Goal: Task Accomplishment & Management: Manage account settings

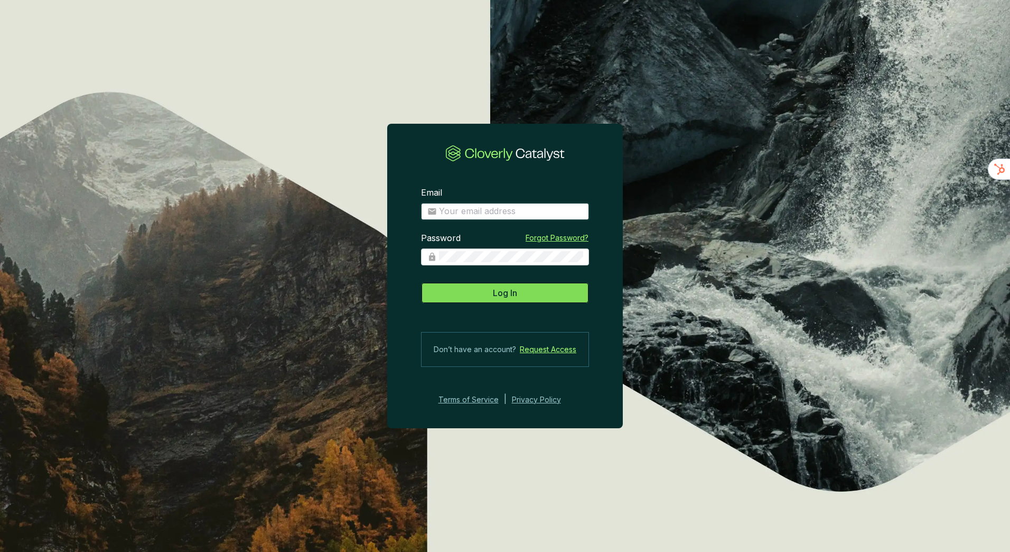
type input "[EMAIL_ADDRESS][DOMAIN_NAME]"
click at [506, 298] on span "Log In" at bounding box center [505, 292] width 24 height 13
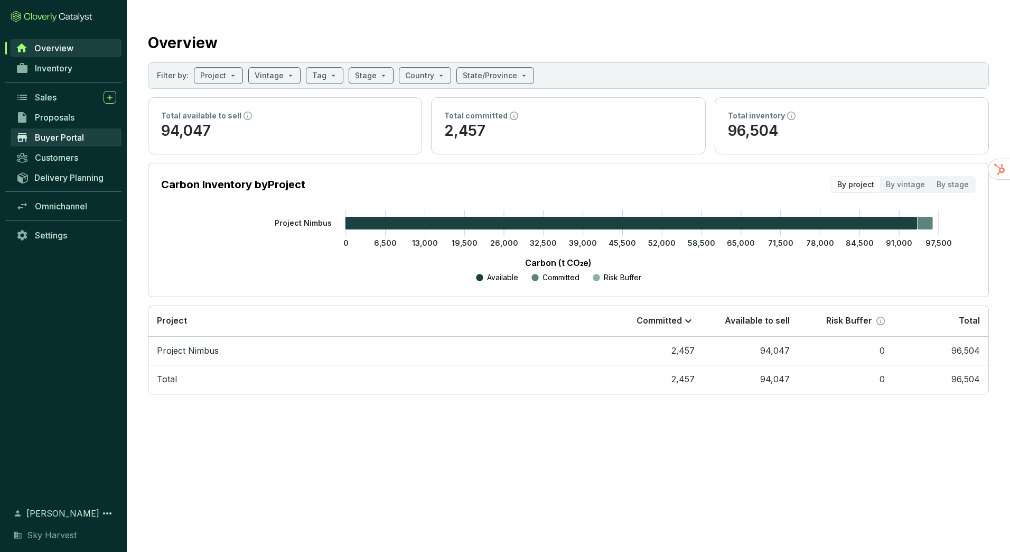
click at [52, 137] on span "Buyer Portal" at bounding box center [59, 137] width 49 height 11
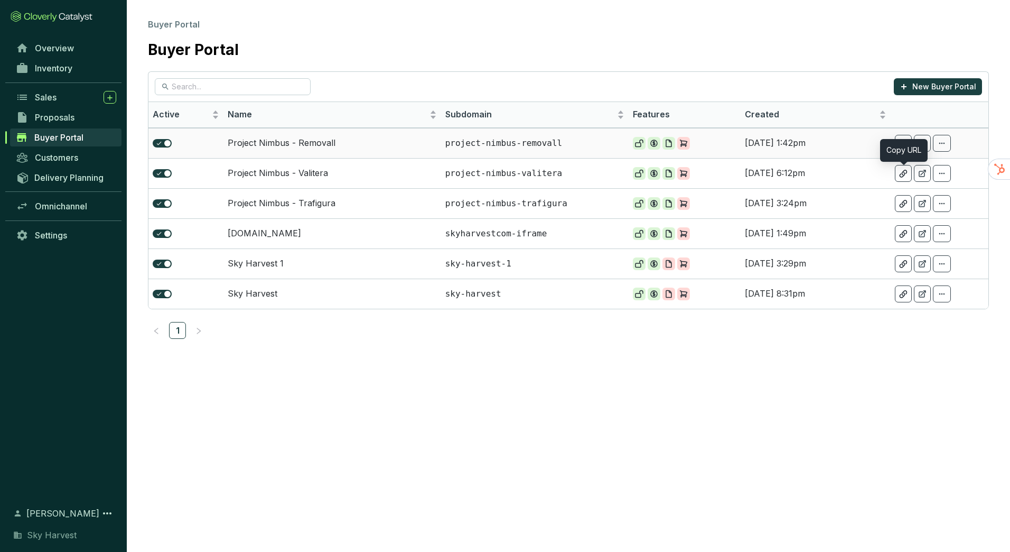
click at [906, 141] on icon at bounding box center [903, 143] width 8 height 9
click at [908, 238] on div at bounding box center [903, 233] width 17 height 17
click at [272, 233] on td "[DOMAIN_NAME]" at bounding box center [332, 233] width 218 height 30
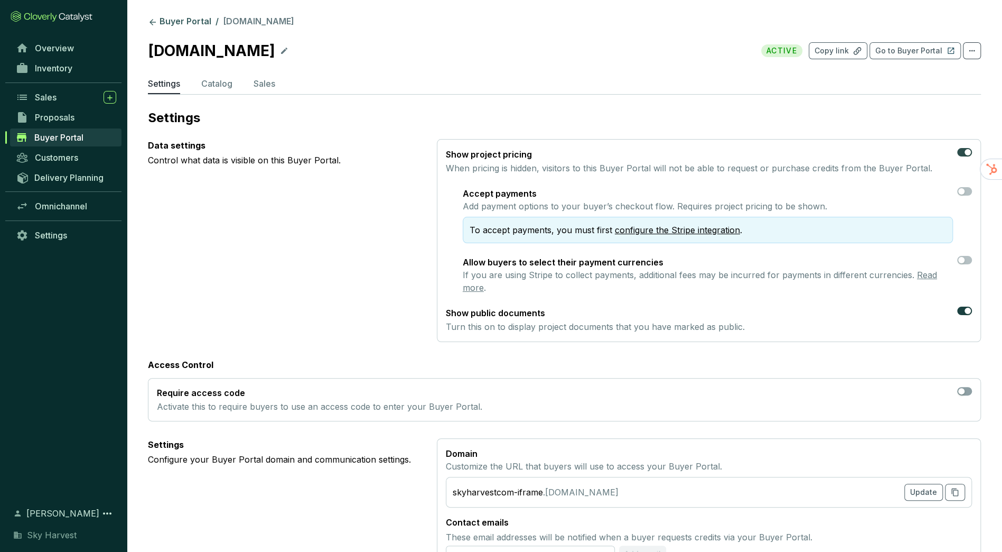
click at [968, 149] on div "button" at bounding box center [968, 152] width 6 height 6
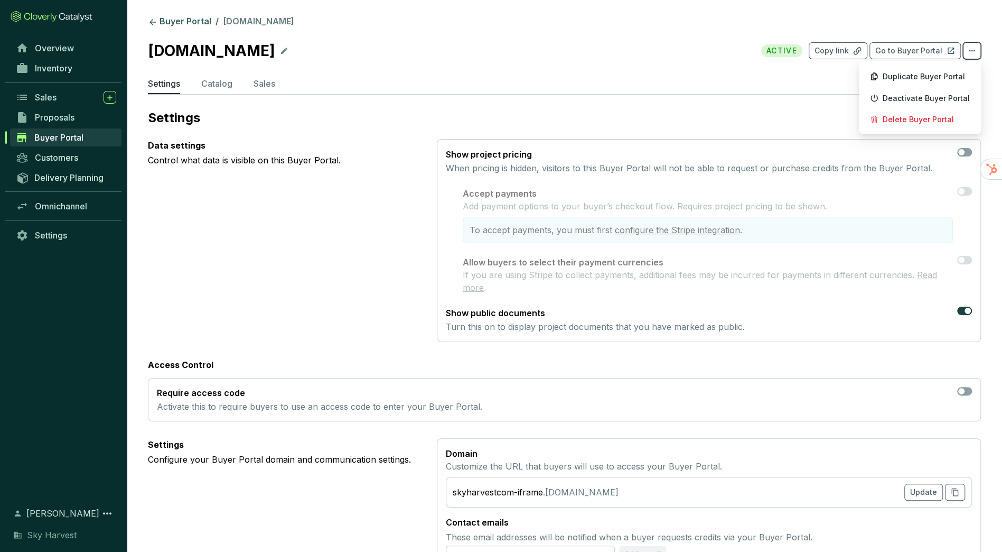
click at [968, 51] on icon at bounding box center [972, 50] width 8 height 13
click at [686, 112] on p "Settings" at bounding box center [564, 117] width 833 height 17
click at [58, 242] on link "Settings" at bounding box center [66, 235] width 111 height 18
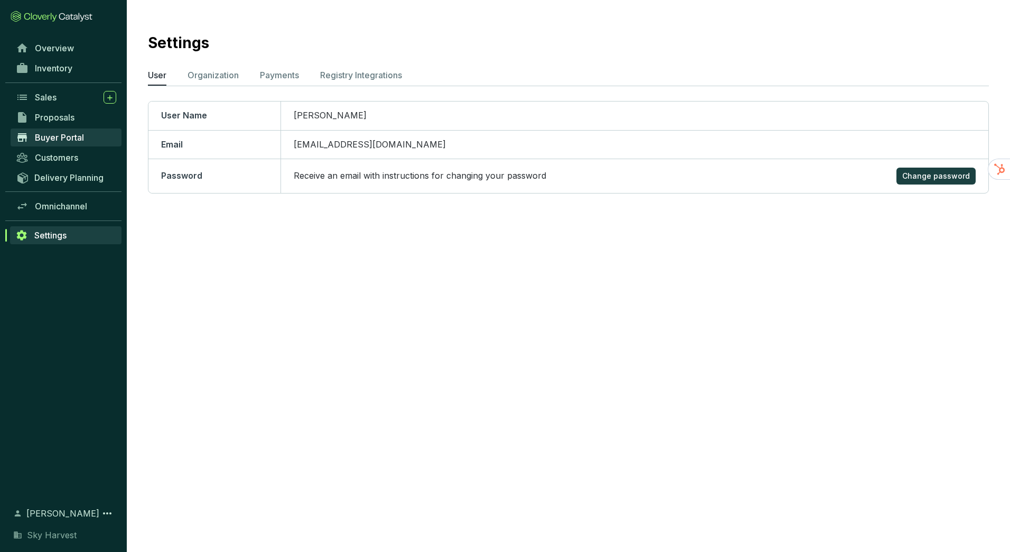
click at [68, 141] on span "Buyer Portal" at bounding box center [59, 137] width 49 height 11
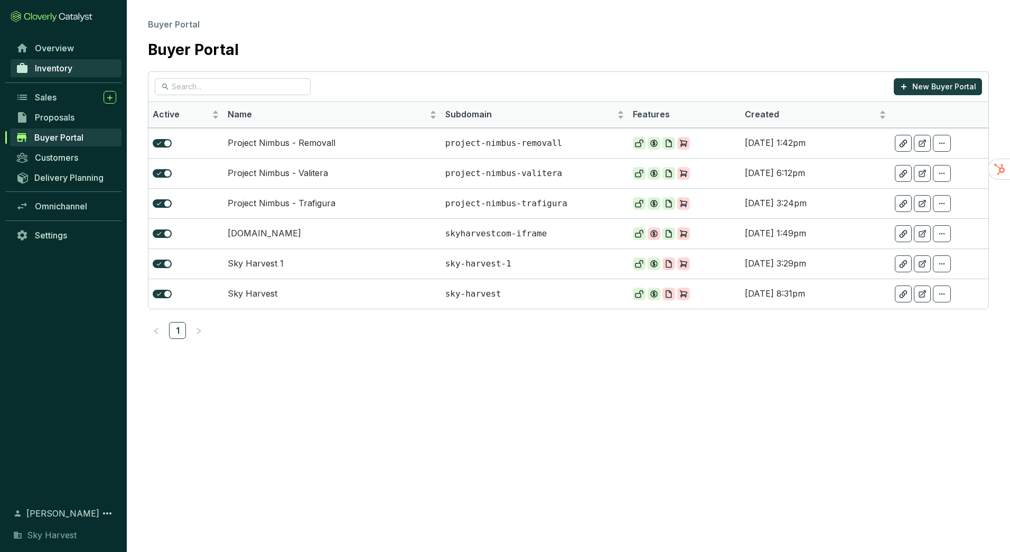
click at [90, 70] on link "Inventory" at bounding box center [66, 68] width 111 height 18
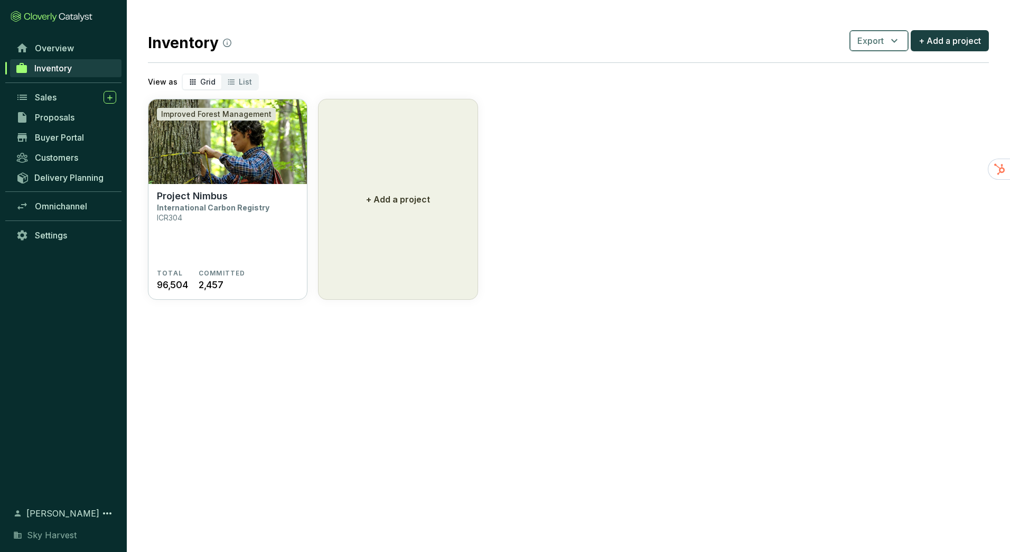
click at [883, 42] on span "Export" at bounding box center [870, 40] width 26 height 13
click at [721, 149] on section "Improved Forest Management Project Nimbus International Carbon Registry ICR304 …" at bounding box center [568, 199] width 841 height 201
click at [203, 218] on section "Project Nimbus International Carbon Registry ICR304" at bounding box center [228, 229] width 142 height 79
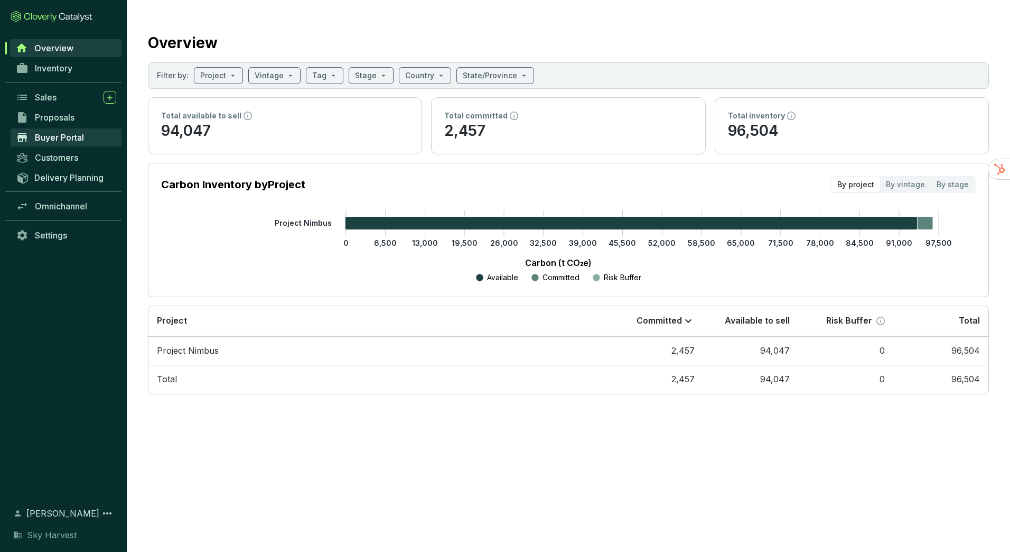
click at [76, 136] on span "Buyer Portal" at bounding box center [59, 137] width 49 height 11
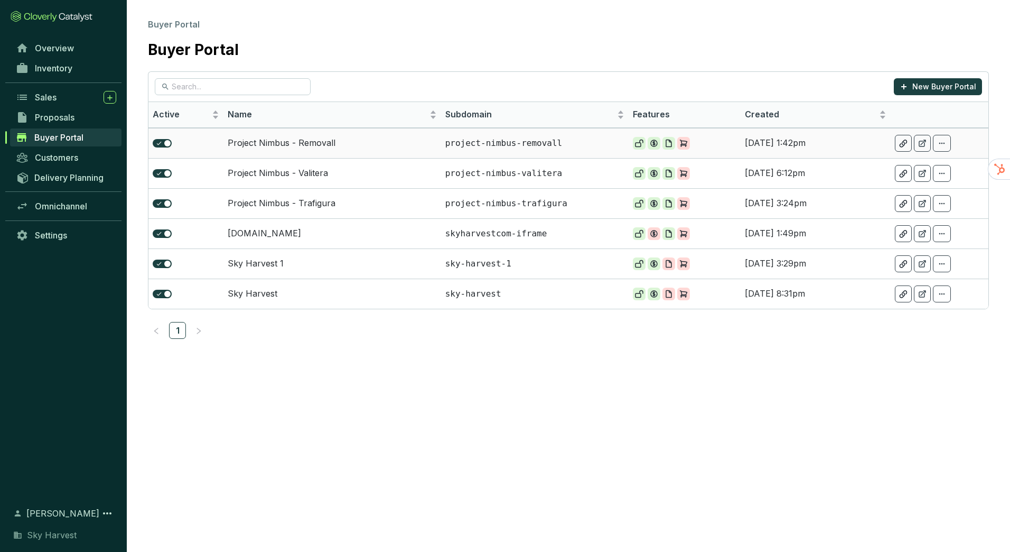
click at [331, 143] on td "Project Nimbus - Removall" at bounding box center [332, 143] width 218 height 30
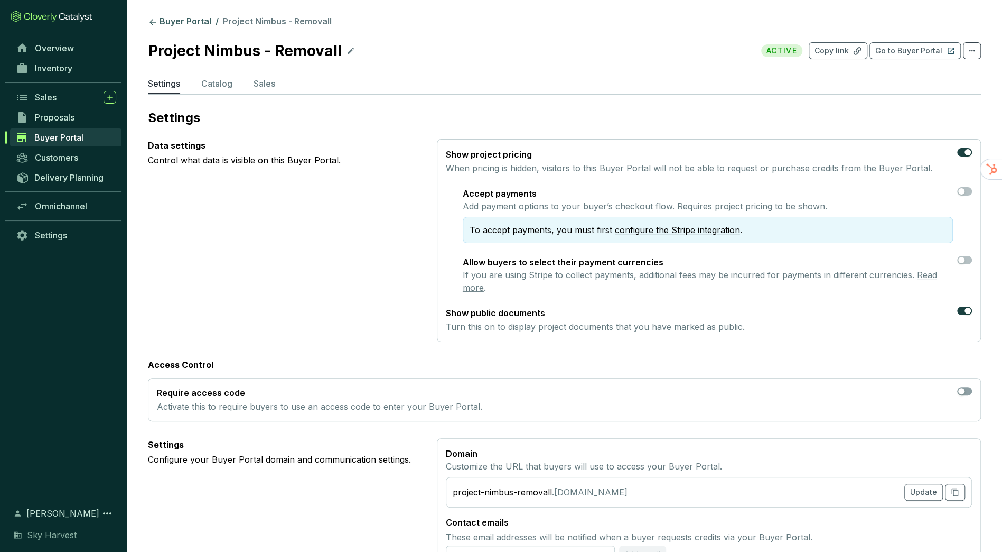
click at [329, 102] on section "Buyer Portal / Project Nimbus - Removall Project Nimbus - Removall ACTIVE Copy …" at bounding box center [564, 456] width 875 height 913
click at [176, 21] on link "Buyer Portal" at bounding box center [180, 22] width 68 height 13
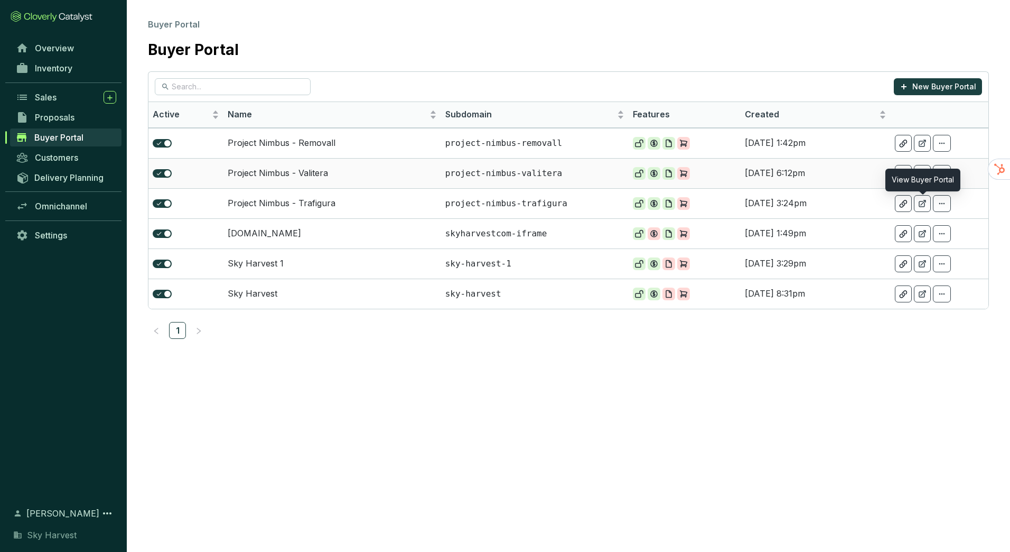
click at [923, 173] on icon at bounding box center [922, 173] width 8 height 8
click at [944, 229] on icon at bounding box center [942, 233] width 8 height 13
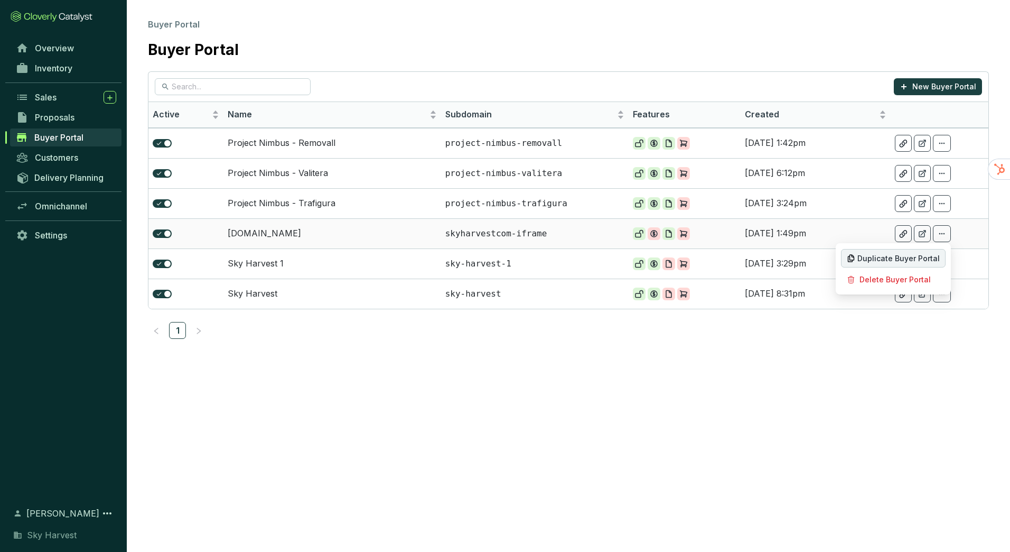
click at [922, 255] on span "Duplicate Buyer Portal" at bounding box center [898, 258] width 82 height 8
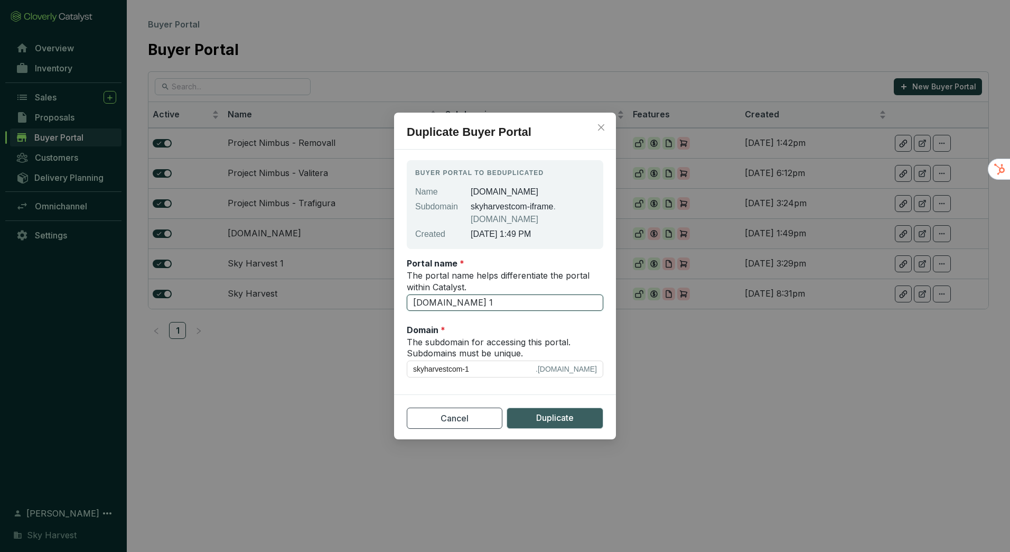
click at [483, 303] on input "[DOMAIN_NAME] 1" at bounding box center [505, 302] width 197 height 17
type input "[DOMAIN_NAME]"
type input "skyharvestcom"
type input "[DOMAIN_NAME] w"
type input "skyharvestcom-w"
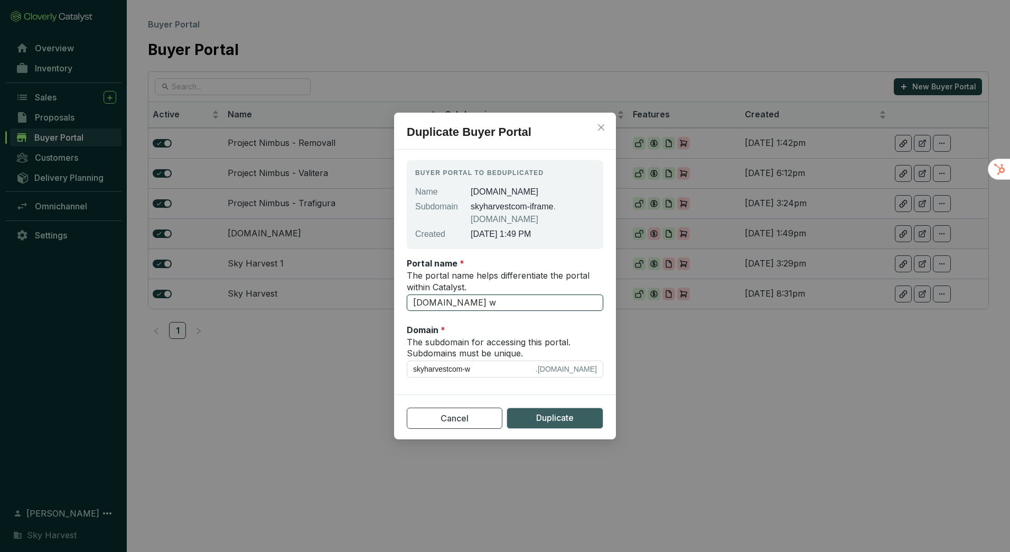
type input "[DOMAIN_NAME] w p"
type input "skyharvestcom-w-p"
type input "[DOMAIN_NAME] w pr"
type input "skyharvestcom-w-pr"
type input "[DOMAIN_NAME] w pri"
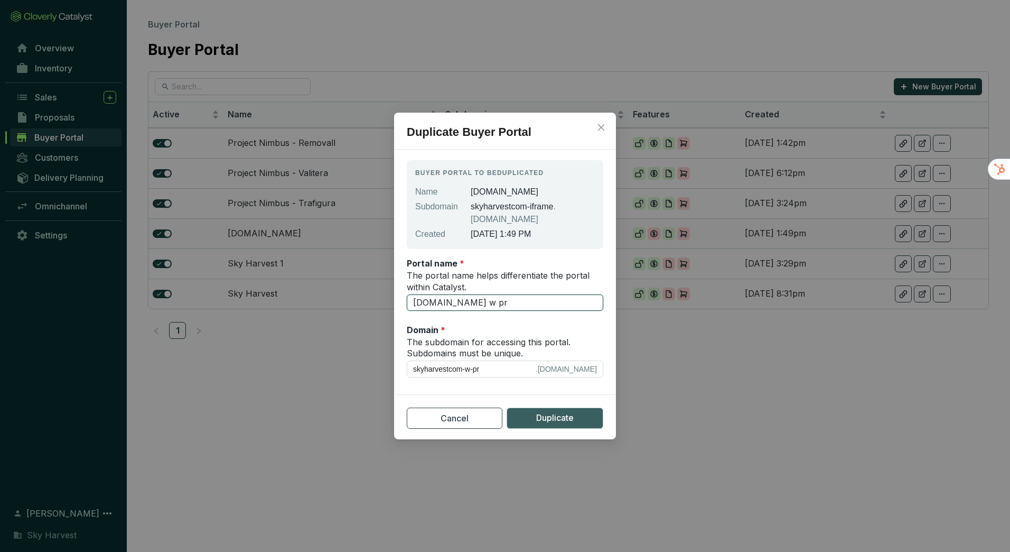
type input "skyharvestcom-w-pri"
type input "[DOMAIN_NAME] w pric"
type input "skyharvestcom-w-pric"
type input "[DOMAIN_NAME] w prici"
type input "skyharvestcom-w-prici"
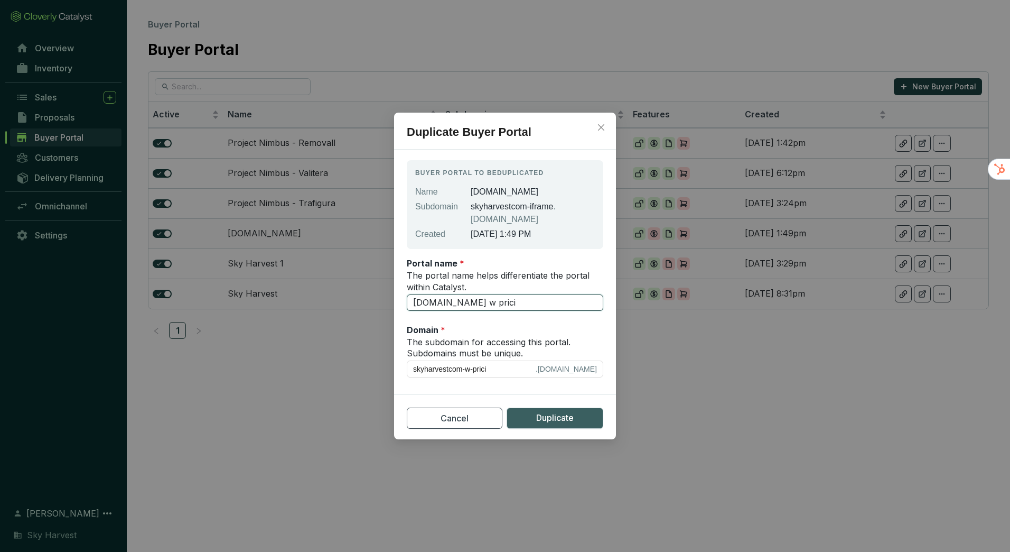
type input "[DOMAIN_NAME] w pricin"
type input "skyharvestcom-w-pricin"
type input "[DOMAIN_NAME] w pricing"
type input "skyharvestcom-w-pricing"
type input "[DOMAIN_NAME] w pricing"
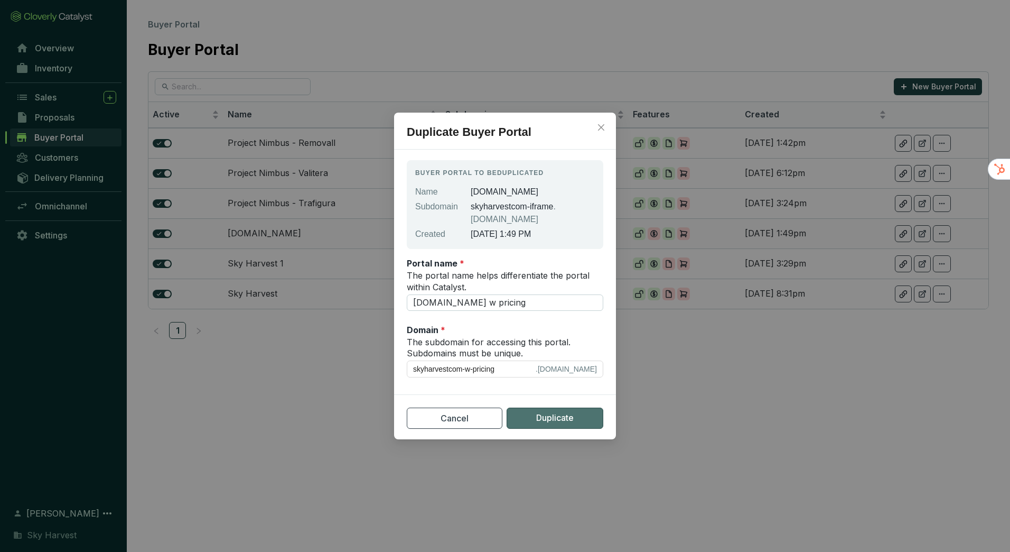
click at [541, 411] on span "Duplicate" at bounding box center [555, 417] width 38 height 13
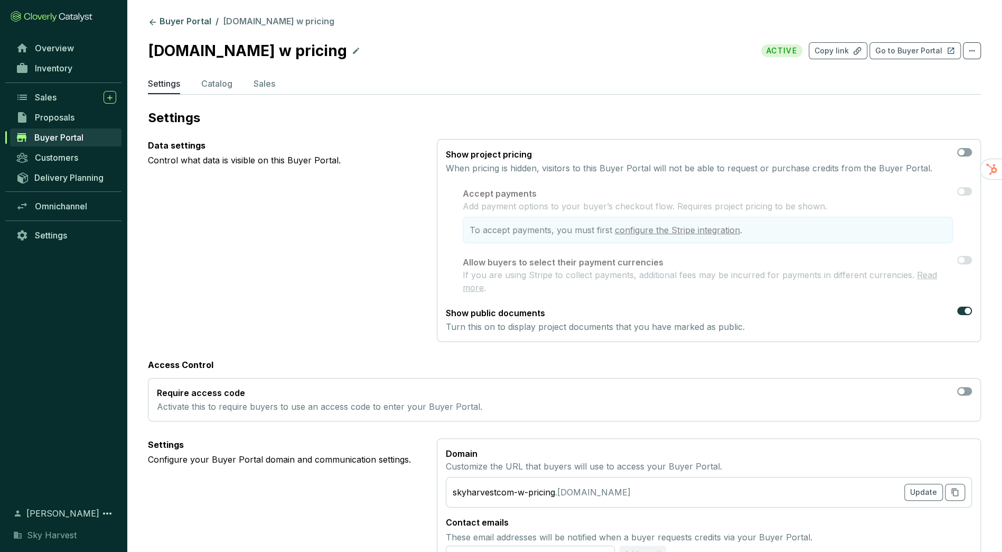
click at [773, 126] on section "Buyer Portal / [DOMAIN_NAME] w pricing [DOMAIN_NAME] w pricing ACTIVE Copy link…" at bounding box center [564, 456] width 875 height 913
click at [967, 152] on span "button" at bounding box center [964, 152] width 15 height 8
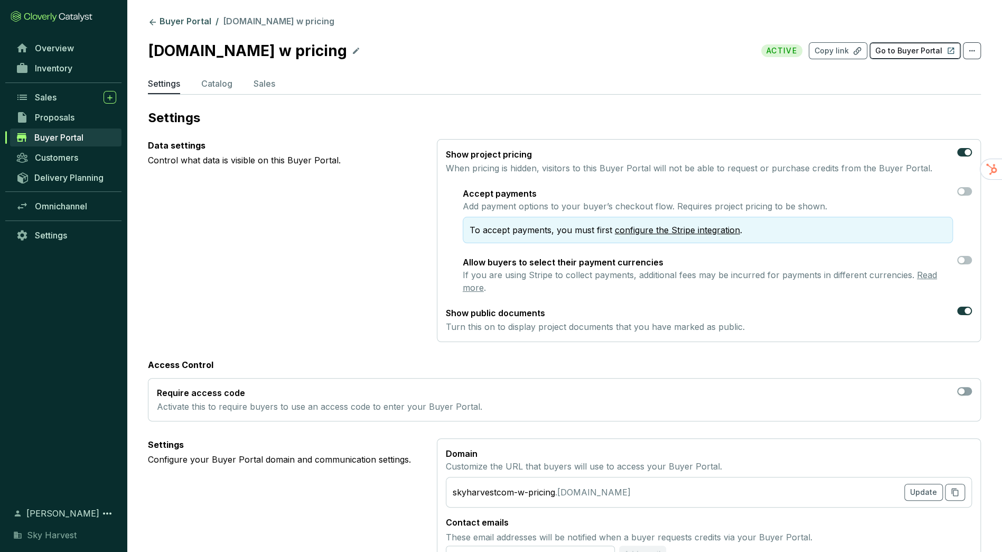
click at [922, 53] on p "Go to Buyer Portal" at bounding box center [908, 50] width 67 height 11
click at [179, 15] on section "Buyer Portal / [DOMAIN_NAME] w pricing [DOMAIN_NAME] w pricing ACTIVE Copy link…" at bounding box center [564, 456] width 875 height 913
click at [353, 51] on icon at bounding box center [356, 51] width 6 height 6
click at [283, 51] on div "[DOMAIN_NAME] w pricing" at bounding box center [250, 50] width 204 height 23
click at [583, 44] on section "[DOMAIN_NAME] wout pricing ACTIVE Copy link Go to Buyer Portal" at bounding box center [564, 50] width 833 height 23
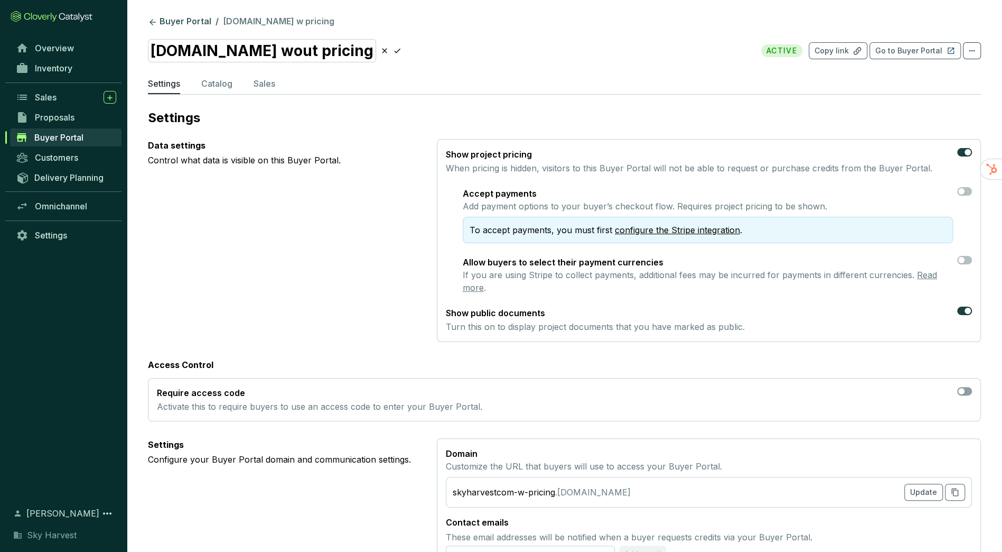
click at [393, 50] on icon at bounding box center [397, 50] width 8 height 13
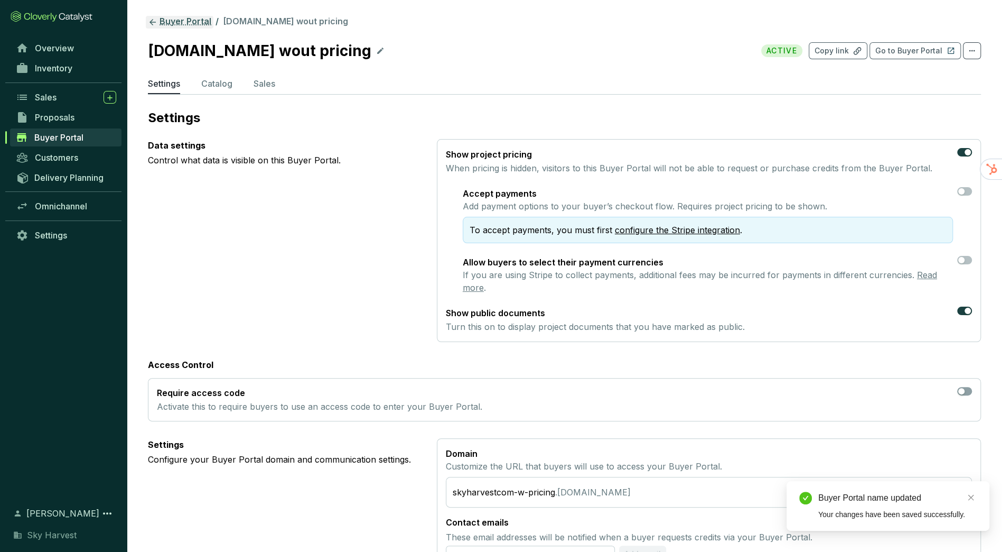
click at [185, 23] on link "Buyer Portal" at bounding box center [180, 22] width 68 height 13
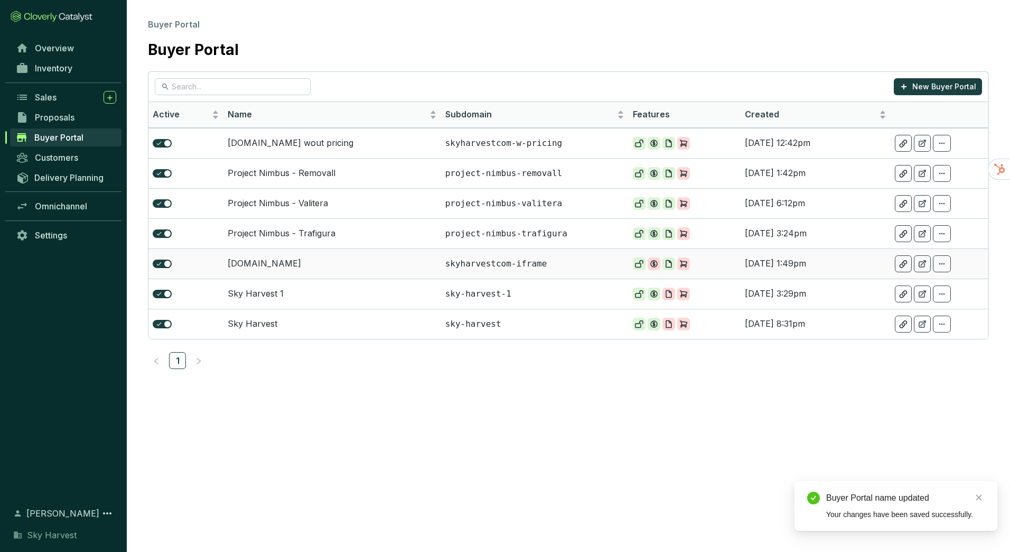
click at [287, 265] on td "[DOMAIN_NAME]" at bounding box center [332, 263] width 218 height 30
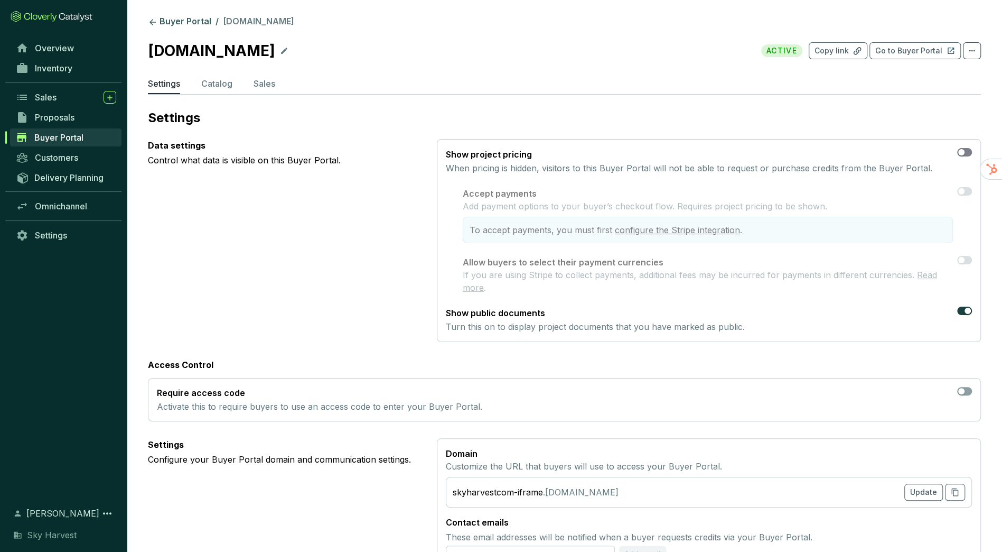
click at [960, 153] on div "button" at bounding box center [961, 152] width 6 height 6
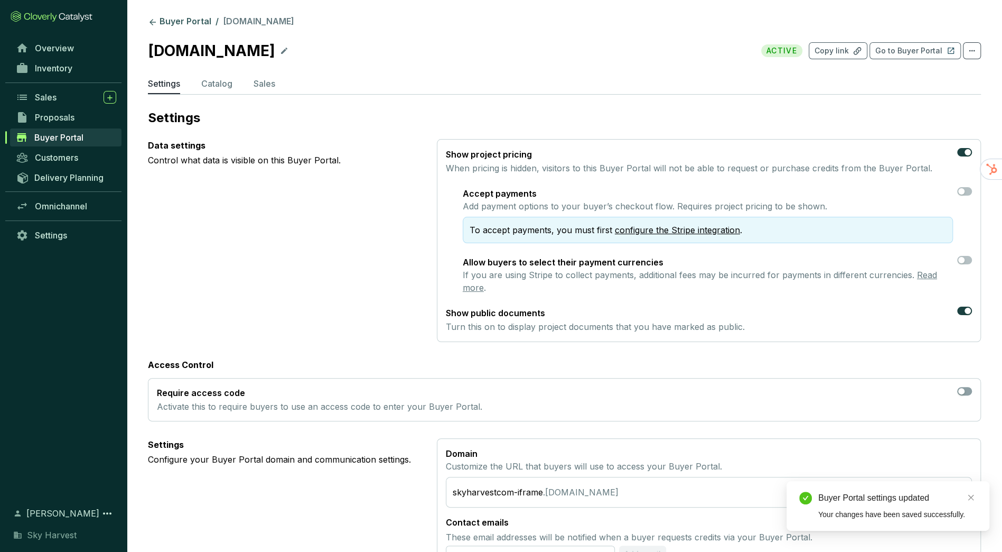
click at [280, 46] on icon at bounding box center [284, 50] width 8 height 13
click at [369, 50] on icon at bounding box center [373, 50] width 8 height 13
click at [931, 44] on button "Go to Buyer Portal" at bounding box center [915, 50] width 91 height 17
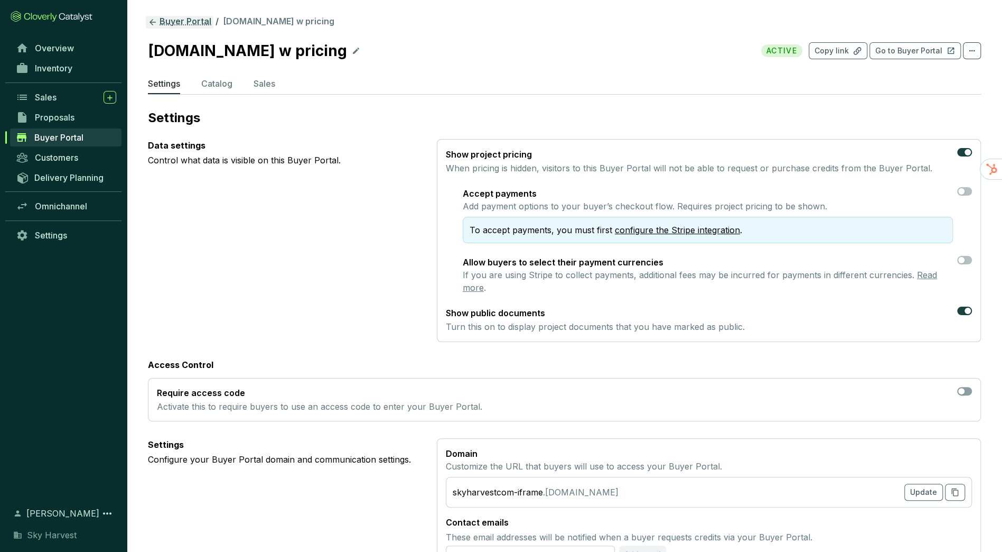
click at [168, 22] on link "Buyer Portal" at bounding box center [180, 22] width 68 height 13
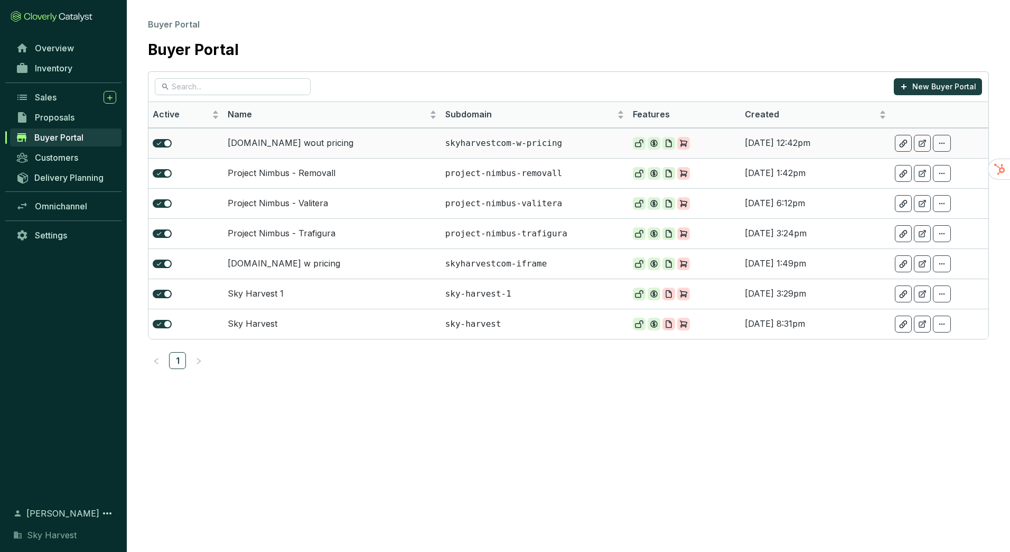
click at [339, 143] on td "[DOMAIN_NAME] wout pricing" at bounding box center [332, 143] width 218 height 30
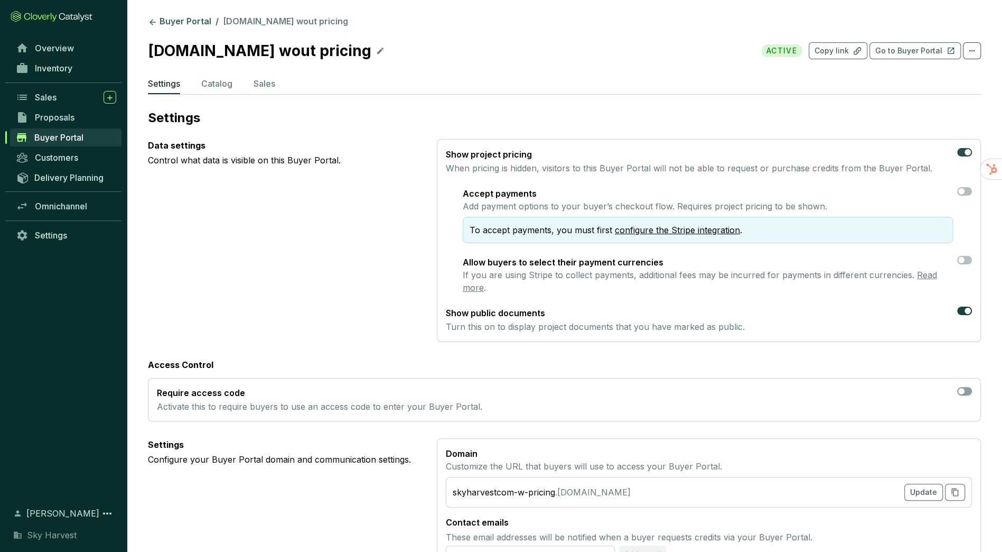
click at [967, 152] on div "button" at bounding box center [968, 152] width 6 height 6
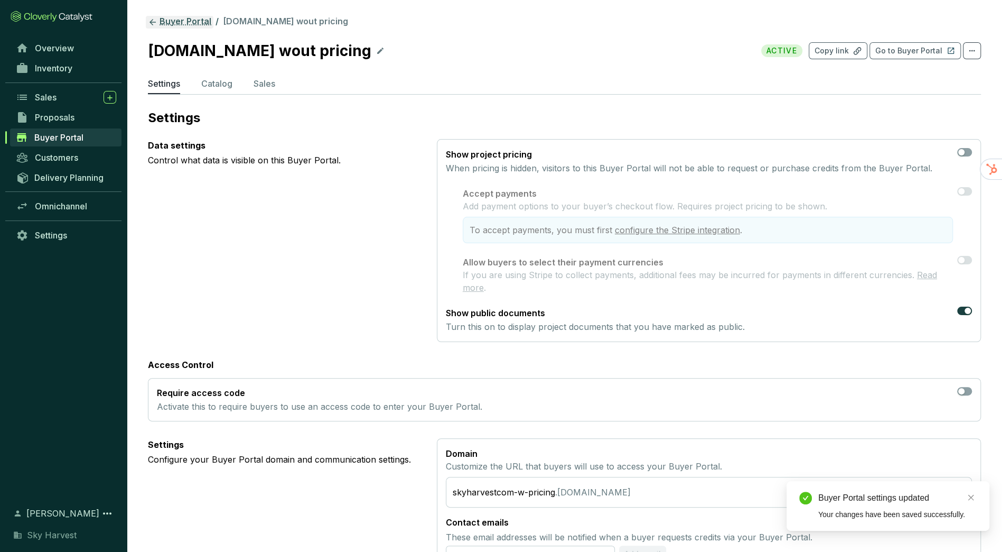
click at [161, 25] on link "Buyer Portal" at bounding box center [180, 22] width 68 height 13
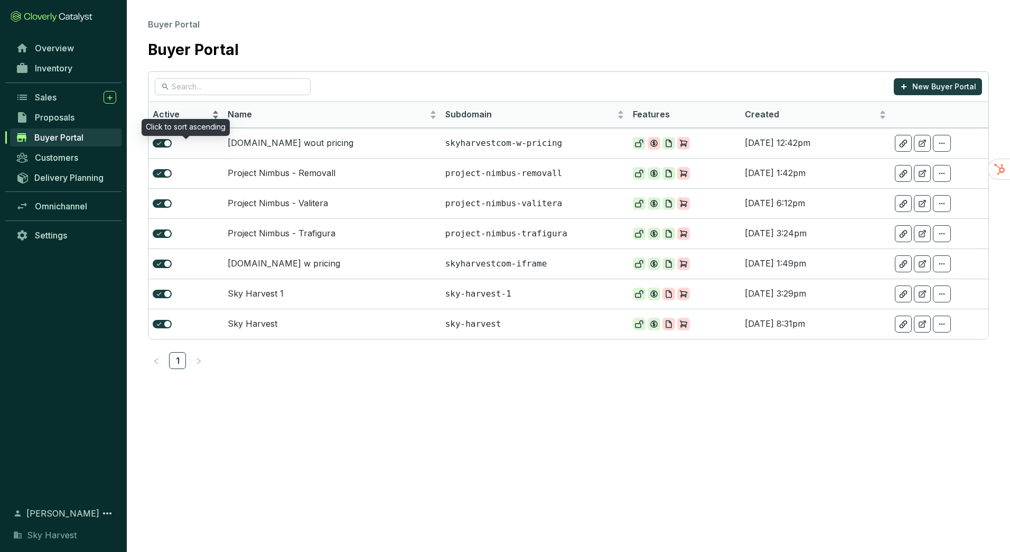
click at [215, 109] on div "Active" at bounding box center [186, 114] width 67 height 13
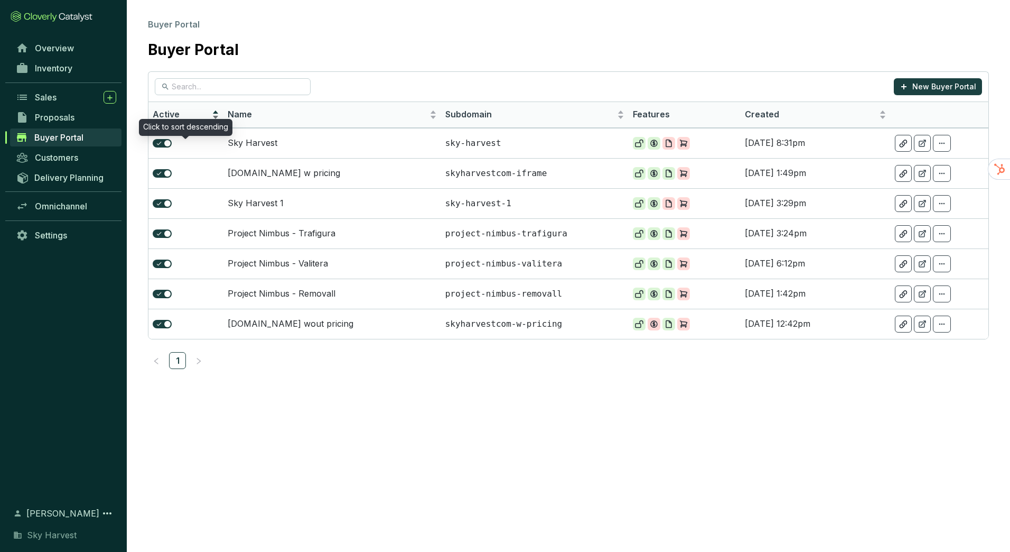
click at [211, 115] on div "Active" at bounding box center [186, 114] width 67 height 13
click at [329, 318] on td "[DOMAIN_NAME] wout pricing" at bounding box center [332, 324] width 218 height 30
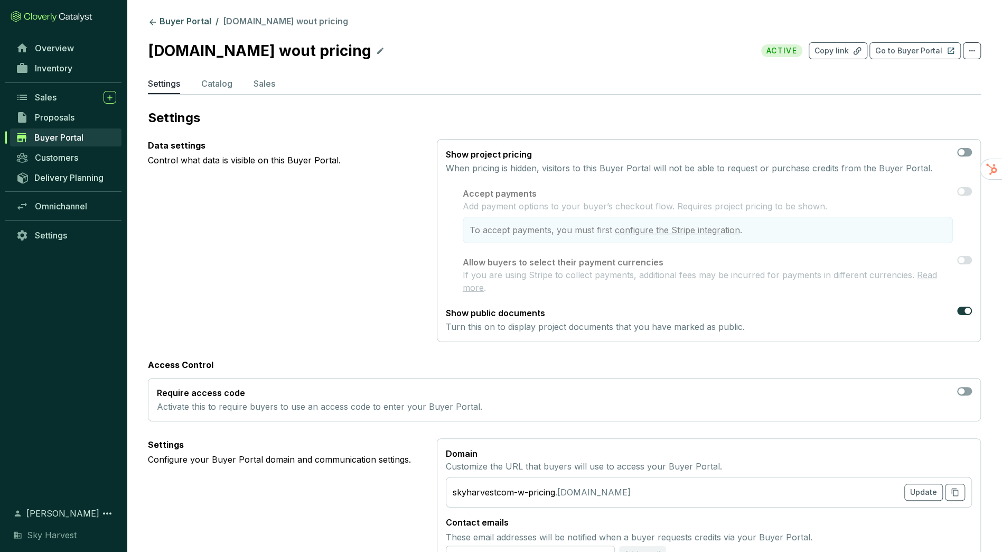
click at [377, 52] on icon at bounding box center [380, 51] width 6 height 6
drag, startPoint x: 270, startPoint y: 57, endPoint x: 472, endPoint y: 55, distance: 201.8
click at [472, 55] on section "[DOMAIN_NAME] wout pricing ACTIVE Copy link Go to Buyer Portal" at bounding box center [564, 50] width 833 height 23
click at [297, 48] on icon at bounding box center [301, 50] width 8 height 13
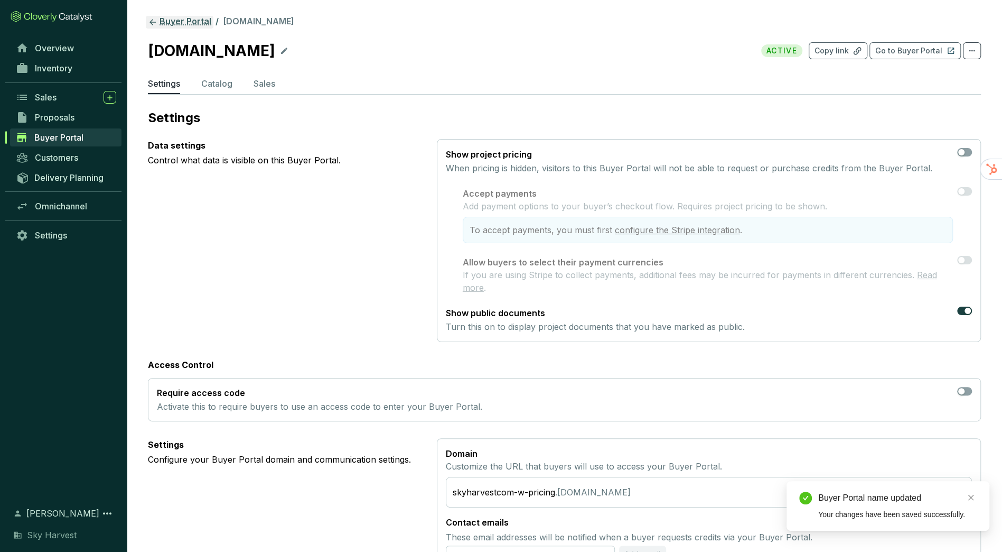
click at [163, 23] on link "Buyer Portal" at bounding box center [180, 22] width 68 height 13
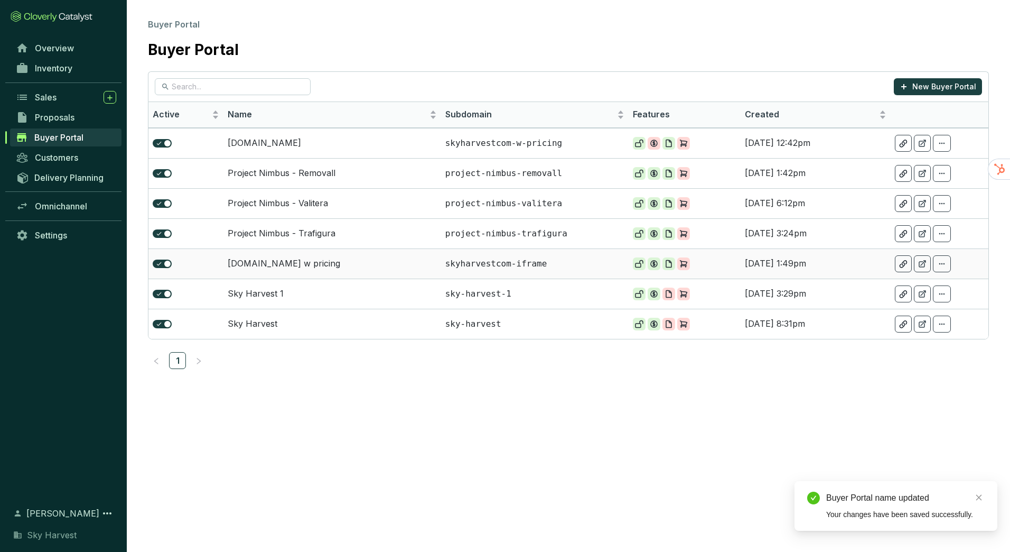
click at [287, 262] on td "[DOMAIN_NAME] w pricing" at bounding box center [332, 263] width 218 height 30
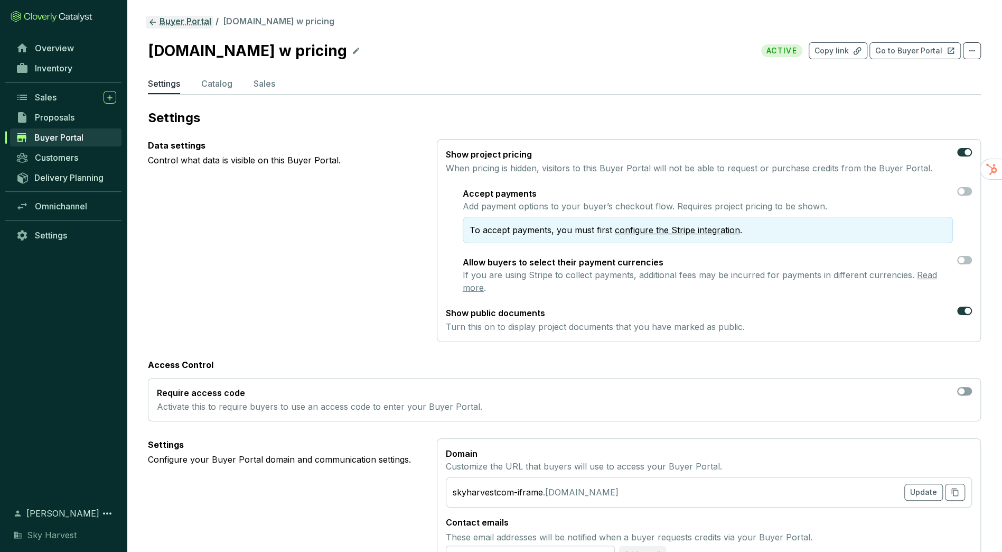
click at [157, 22] on link "Buyer Portal" at bounding box center [180, 22] width 68 height 13
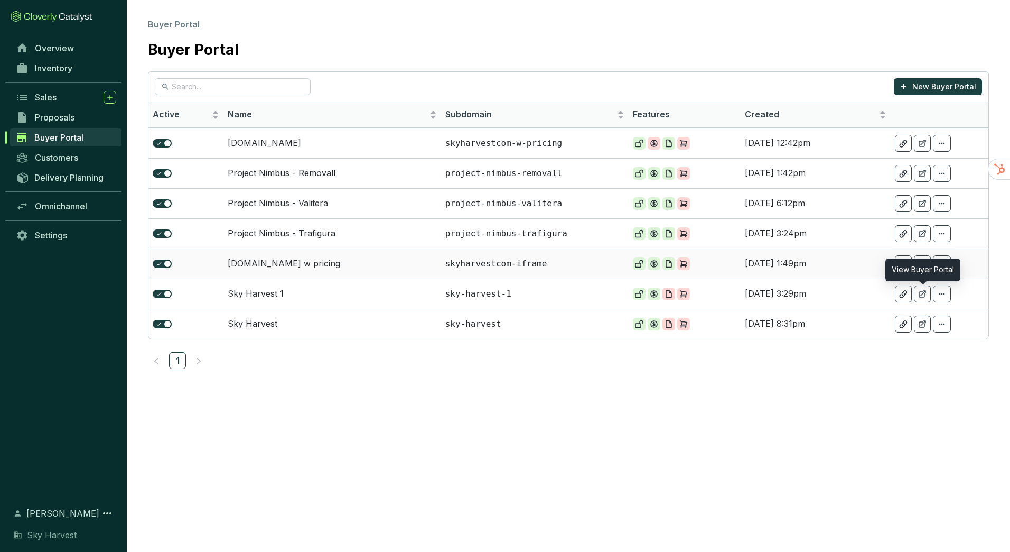
click at [920, 262] on icon at bounding box center [922, 263] width 8 height 8
click at [303, 143] on td "[DOMAIN_NAME]" at bounding box center [332, 143] width 218 height 30
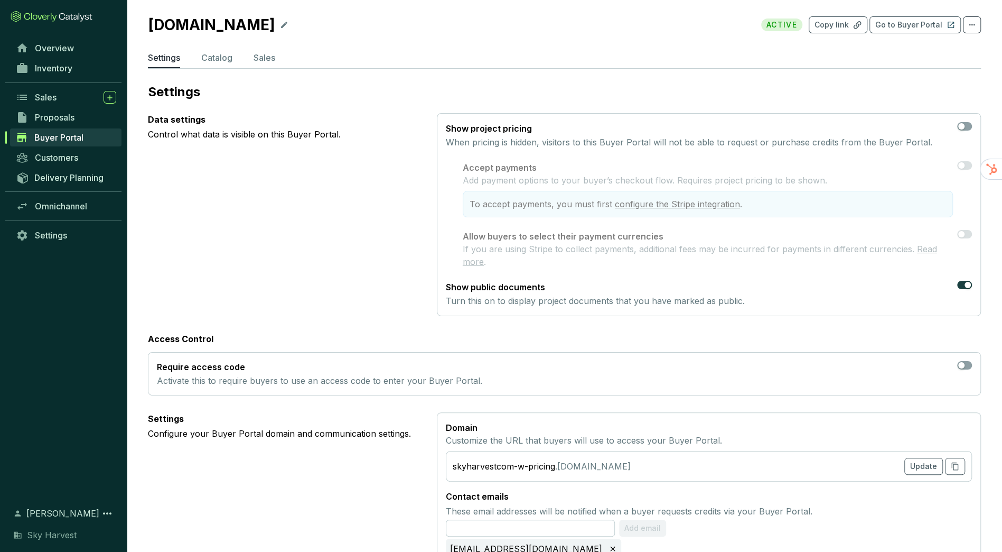
scroll to position [27, 0]
click at [227, 63] on li "Catalog" at bounding box center [216, 58] width 31 height 17
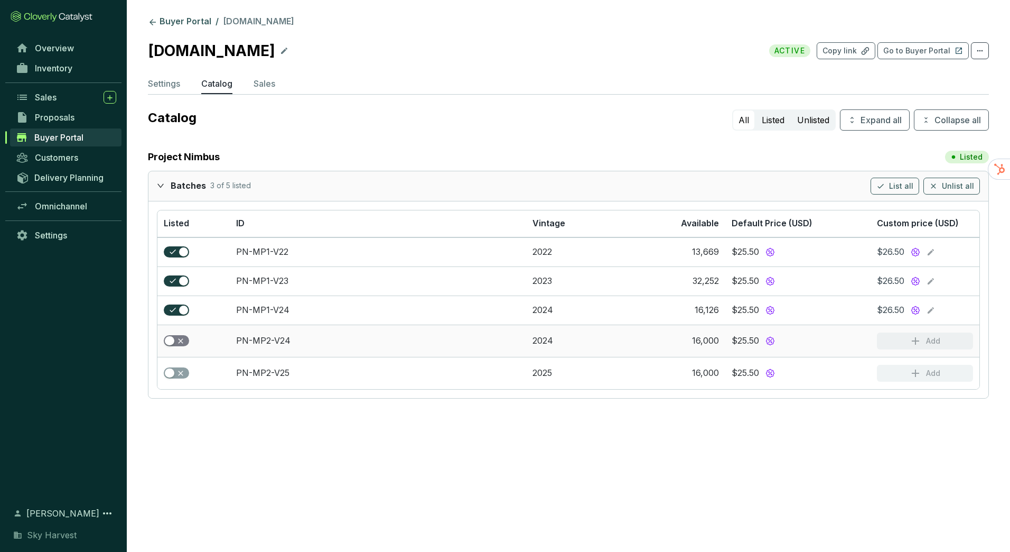
click at [170, 343] on div "button" at bounding box center [170, 341] width 10 height 10
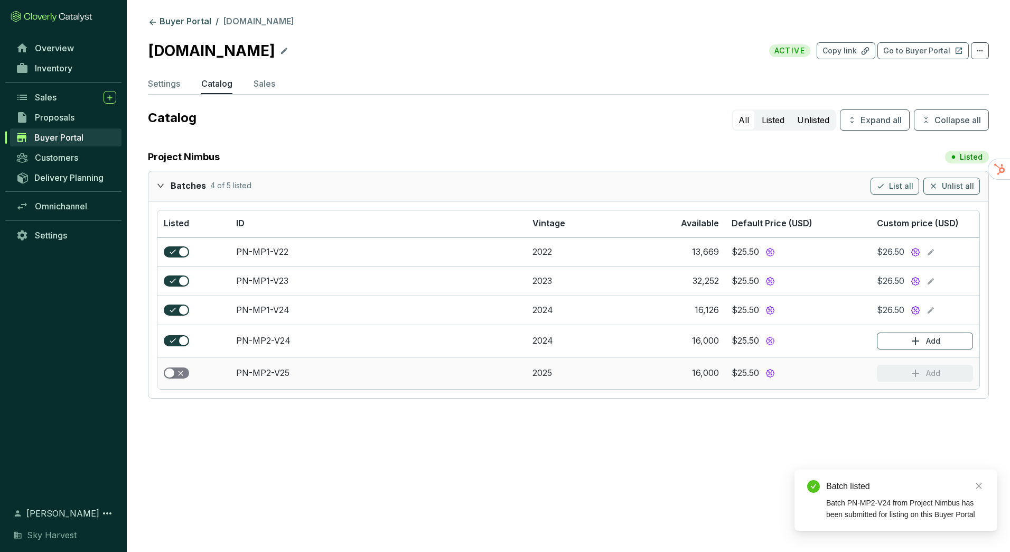
click at [182, 368] on span "button" at bounding box center [176, 373] width 25 height 12
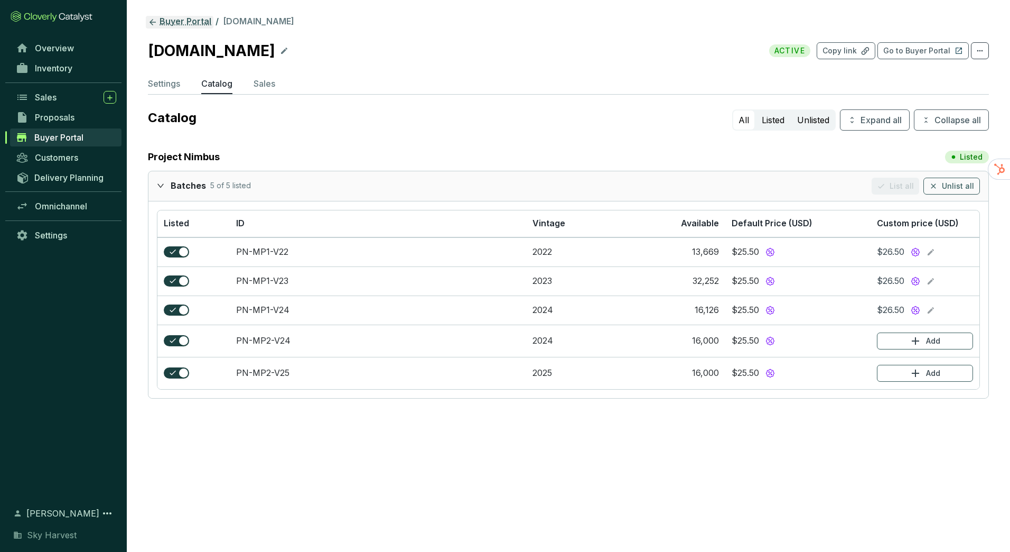
click at [175, 23] on link "Buyer Portal" at bounding box center [180, 22] width 68 height 13
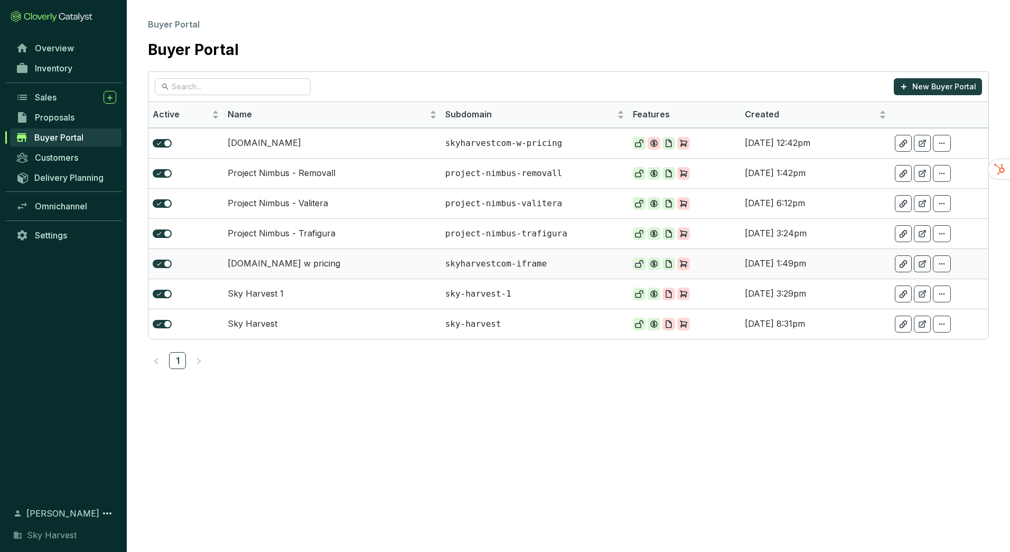
click at [311, 270] on td "[DOMAIN_NAME] w pricing" at bounding box center [332, 263] width 218 height 30
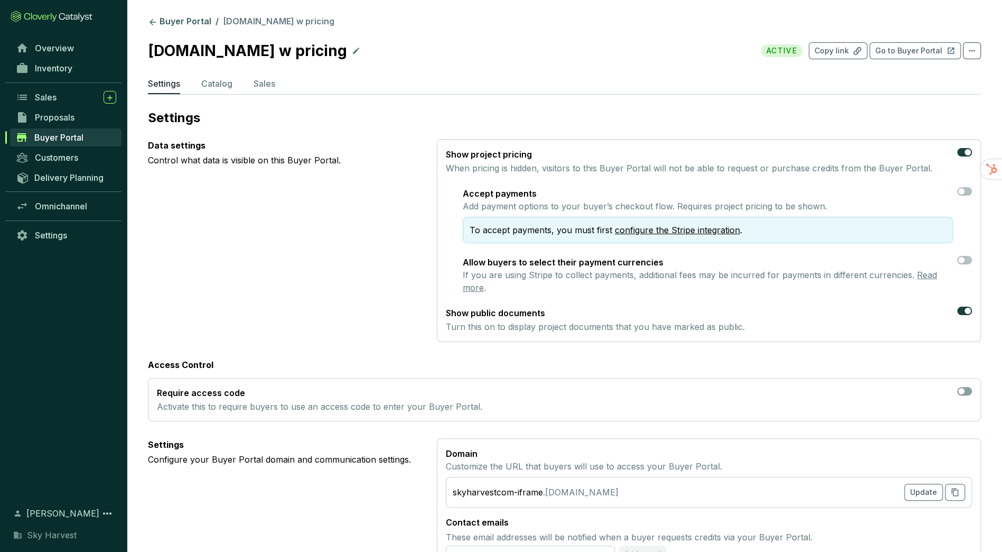
drag, startPoint x: 228, startPoint y: 90, endPoint x: 203, endPoint y: 70, distance: 32.7
click at [203, 70] on section "Buyer Portal / [DOMAIN_NAME] w pricing [DOMAIN_NAME] w pricing ACTIVE Copy link…" at bounding box center [564, 456] width 875 height 913
click at [212, 95] on section "Buyer Portal / [DOMAIN_NAME] w pricing [DOMAIN_NAME] w pricing ACTIVE Copy link…" at bounding box center [564, 456] width 875 height 913
click at [215, 90] on li "Catalog" at bounding box center [216, 85] width 31 height 17
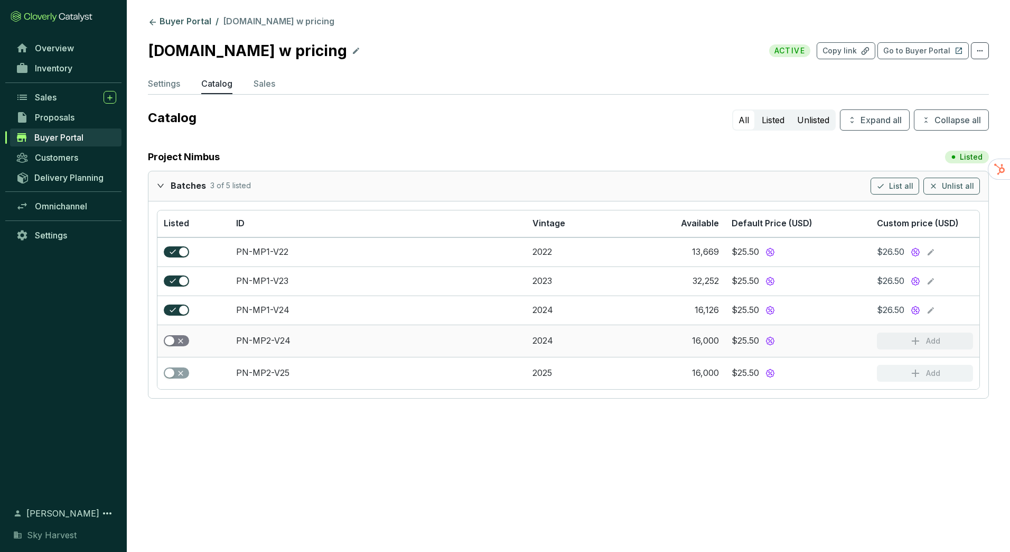
click at [169, 344] on span "button" at bounding box center [176, 341] width 25 height 12
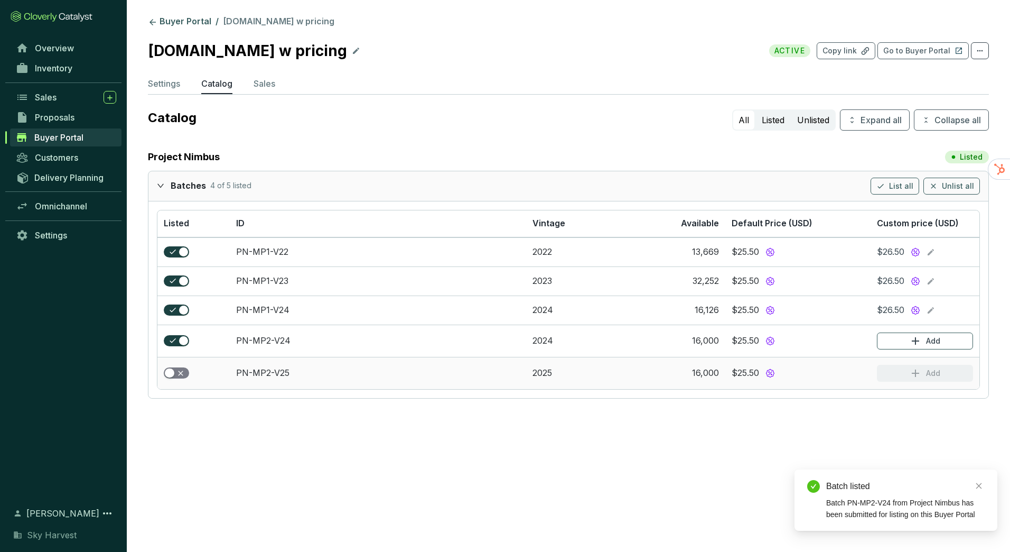
click at [181, 370] on span "button" at bounding box center [176, 373] width 25 height 12
click at [288, 125] on p "Catalog" at bounding box center [438, 117] width 580 height 17
click at [165, 29] on section "Buyer Portal / [DOMAIN_NAME] w pricing [DOMAIN_NAME] w pricing ACTIVE Copy link…" at bounding box center [568, 39] width 841 height 46
click at [179, 13] on section "Buyer Portal / [DOMAIN_NAME] w pricing [DOMAIN_NAME] w pricing ACTIVE Copy link…" at bounding box center [568, 209] width 883 height 419
click at [188, 23] on link "Buyer Portal" at bounding box center [180, 22] width 68 height 13
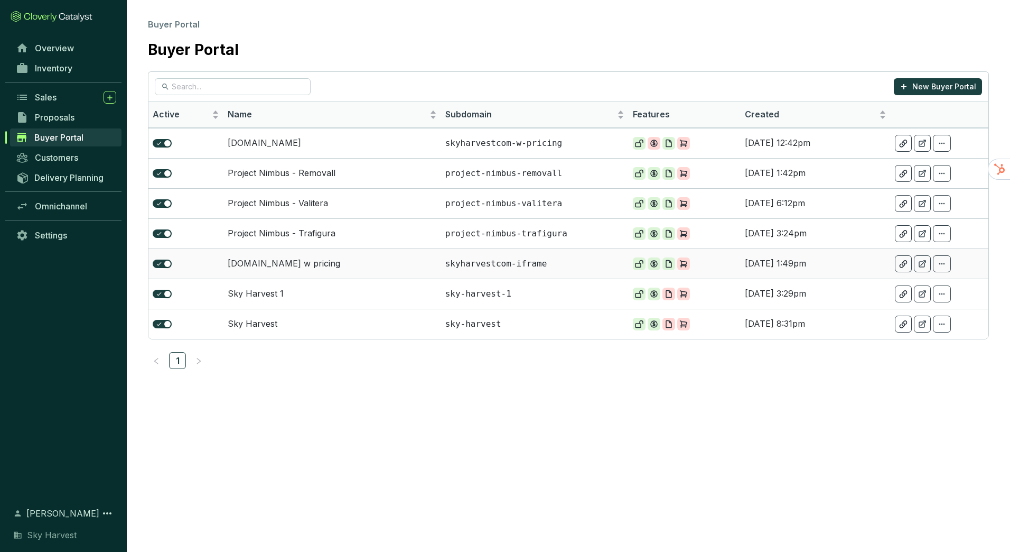
click at [281, 258] on td "[DOMAIN_NAME] w pricing" at bounding box center [332, 263] width 218 height 30
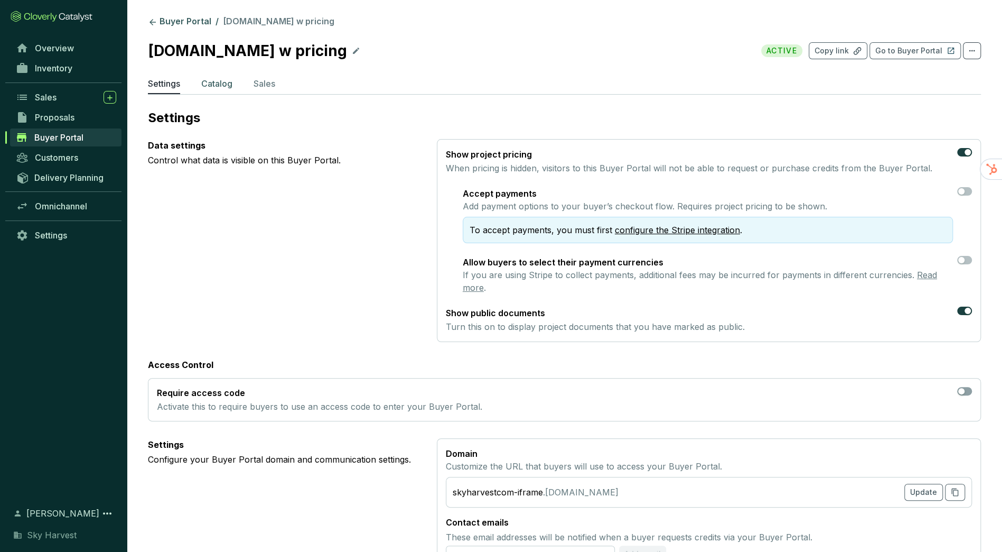
click at [228, 86] on p "Catalog" at bounding box center [216, 83] width 31 height 13
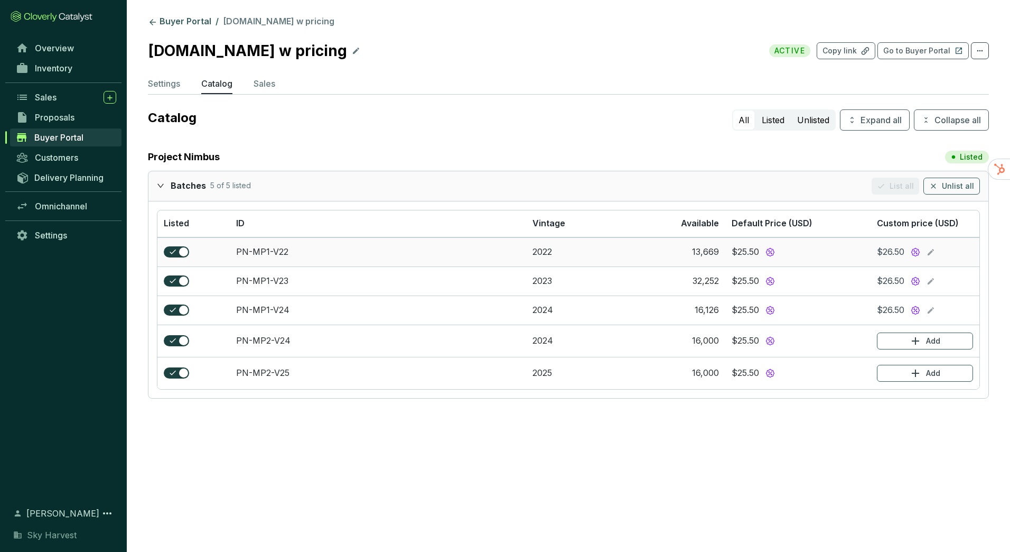
click at [931, 253] on icon at bounding box center [931, 252] width 8 height 13
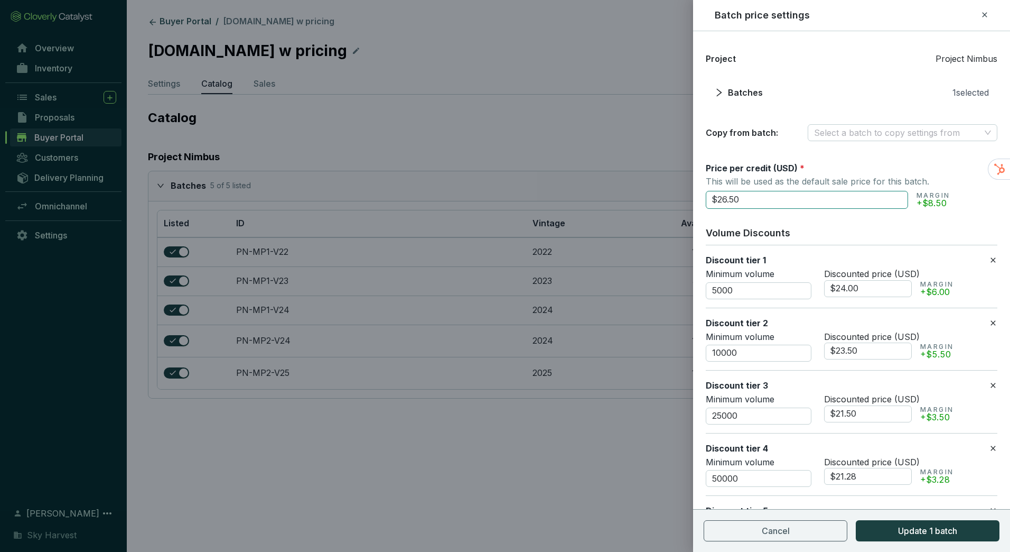
click at [722, 193] on input "$26.50" at bounding box center [807, 200] width 202 height 18
click at [622, 141] on div at bounding box center [505, 276] width 1010 height 552
click at [765, 534] on span "Cancel" at bounding box center [776, 530] width 28 height 13
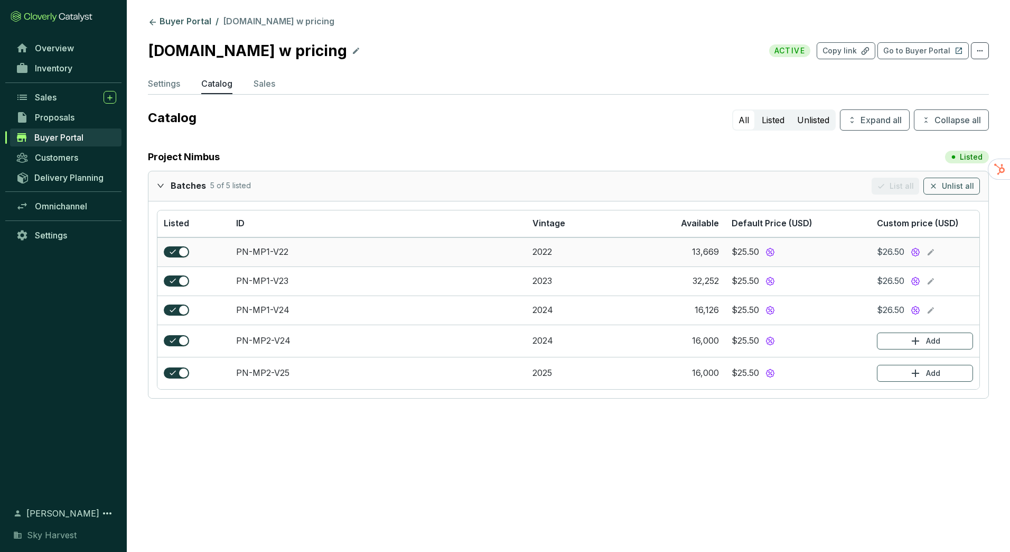
click at [750, 251] on div "$25.50" at bounding box center [745, 252] width 27 height 12
click at [741, 250] on div "$25.50" at bounding box center [745, 252] width 27 height 12
click at [742, 250] on div "$25.50" at bounding box center [745, 252] width 27 height 12
drag, startPoint x: 742, startPoint y: 250, endPoint x: 771, endPoint y: 253, distance: 29.1
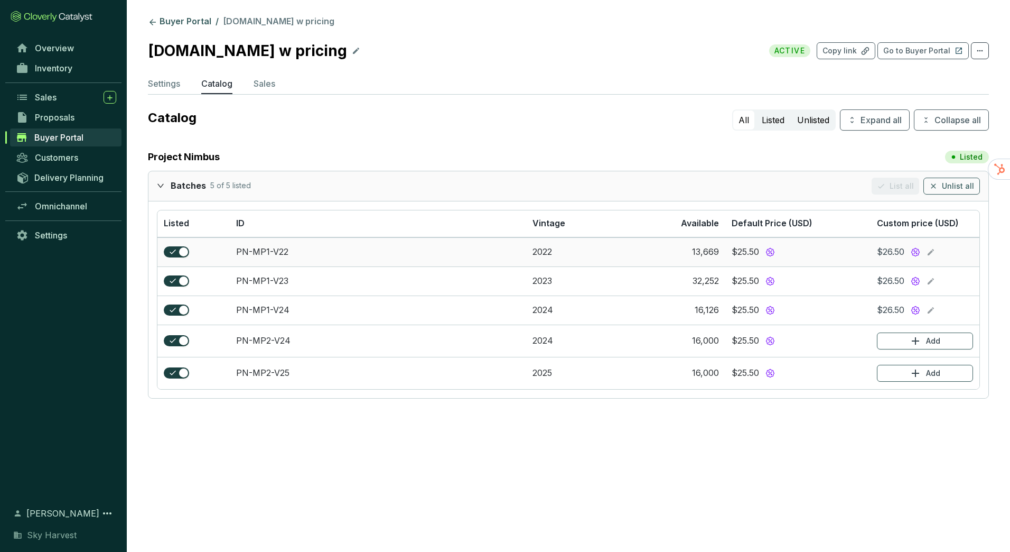
click at [771, 253] on icon at bounding box center [771, 252] width 10 height 10
click at [552, 154] on div "Project Nimbus Listed" at bounding box center [568, 157] width 841 height 15
click at [104, 66] on link "Inventory" at bounding box center [66, 68] width 111 height 18
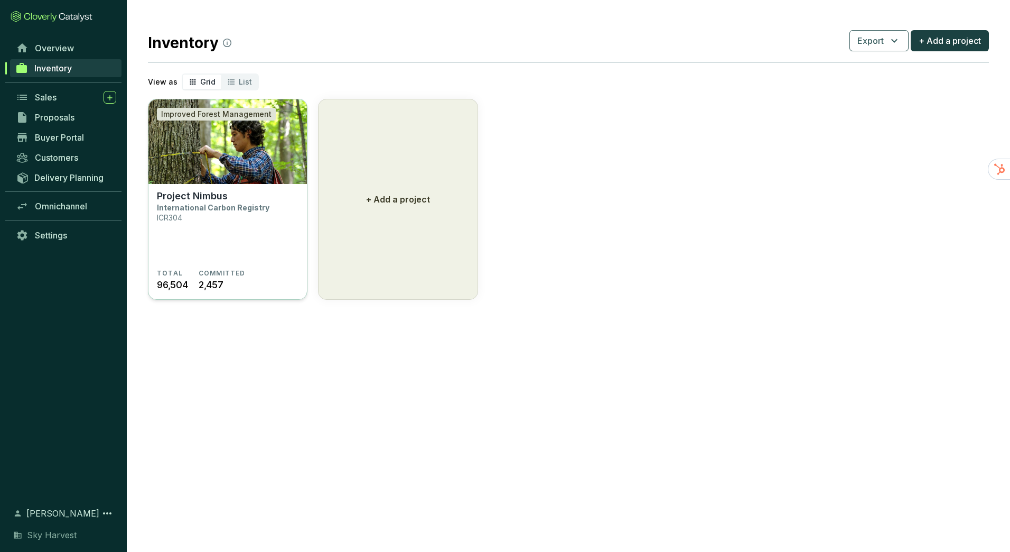
click at [247, 176] on img at bounding box center [227, 141] width 158 height 85
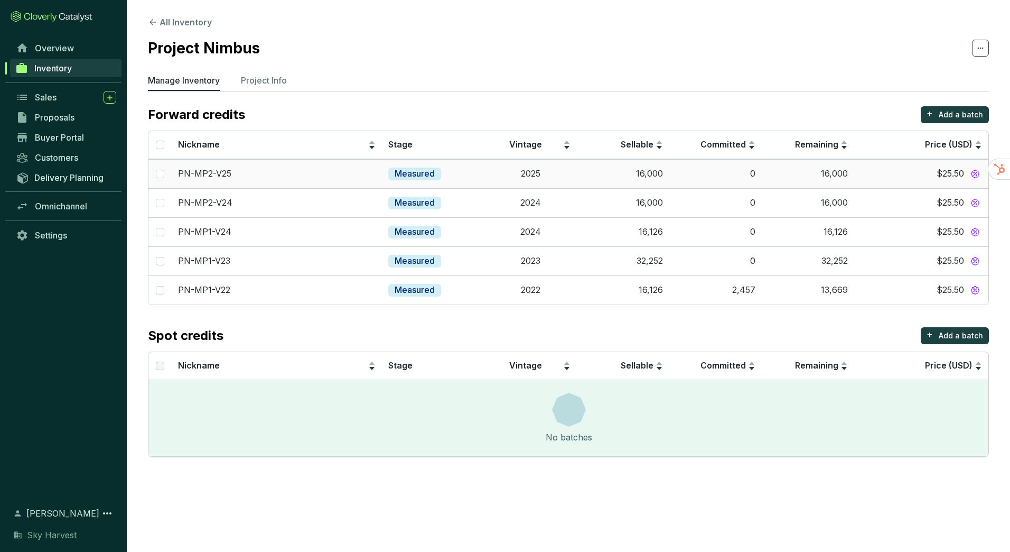
click at [221, 174] on p "PN-MP2-V25" at bounding box center [204, 174] width 53 height 12
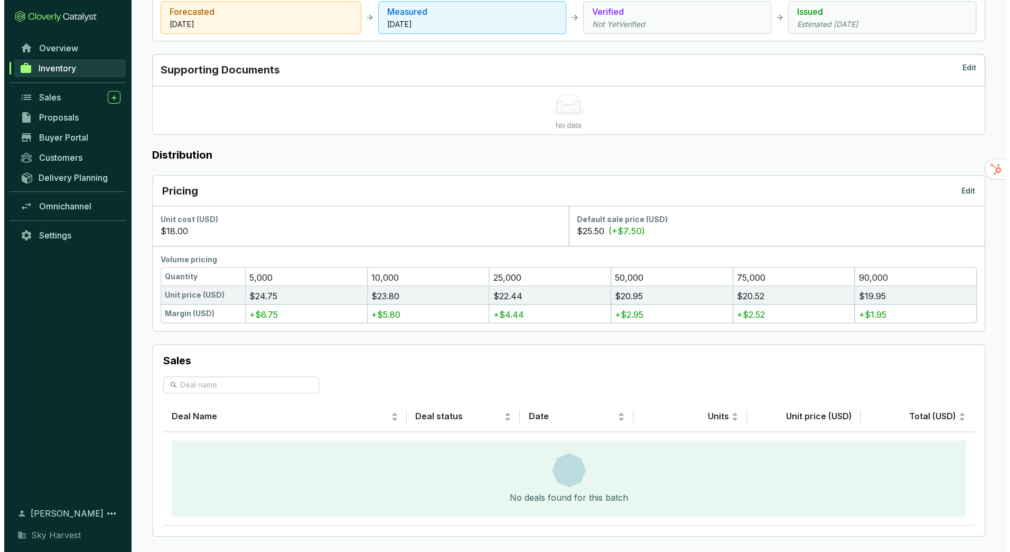
scroll to position [483, 0]
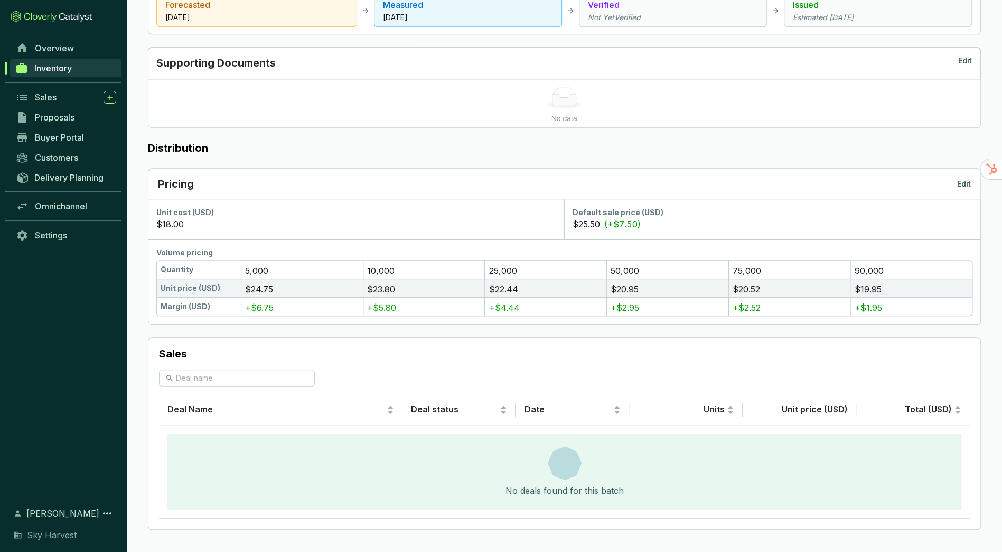
click at [591, 225] on p "$25.50" at bounding box center [586, 224] width 27 height 13
click at [584, 221] on p "$25.50" at bounding box center [586, 224] width 27 height 13
click at [974, 175] on div "Pricing Edit" at bounding box center [564, 184] width 832 height 31
click at [968, 179] on p "Edit" at bounding box center [964, 184] width 14 height 11
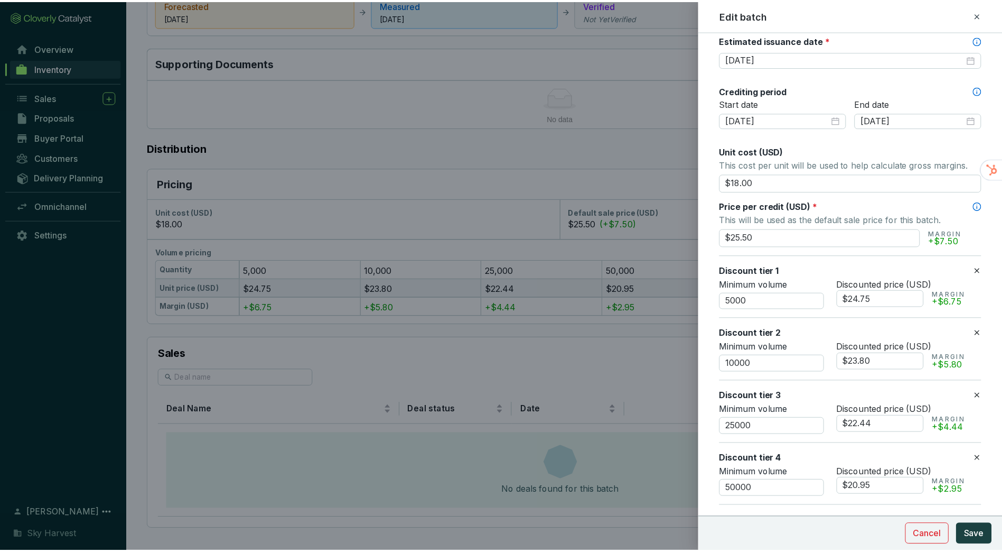
scroll to position [367, 0]
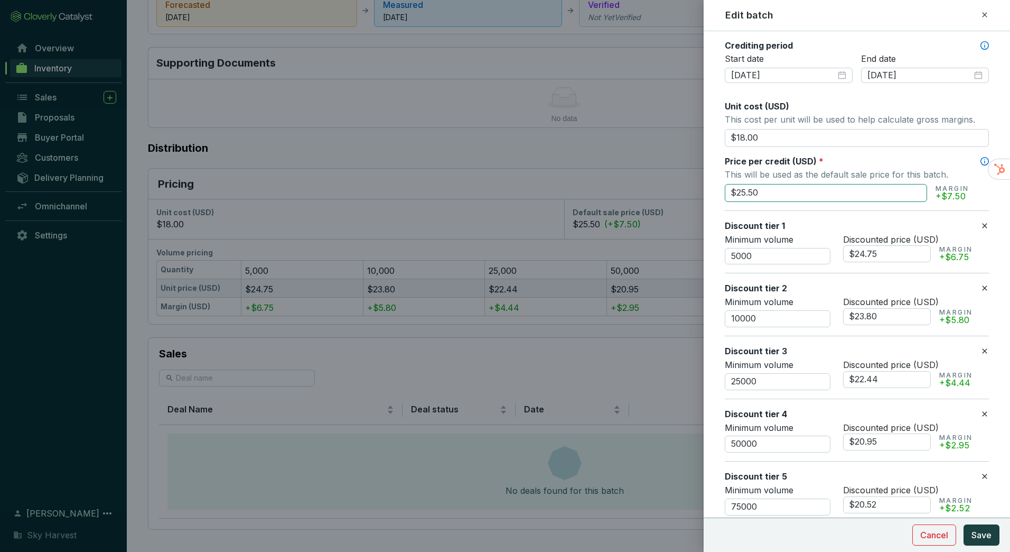
click at [742, 192] on input "$25.50" at bounding box center [826, 193] width 202 height 18
click at [993, 540] on button "Save" at bounding box center [982, 534] width 36 height 21
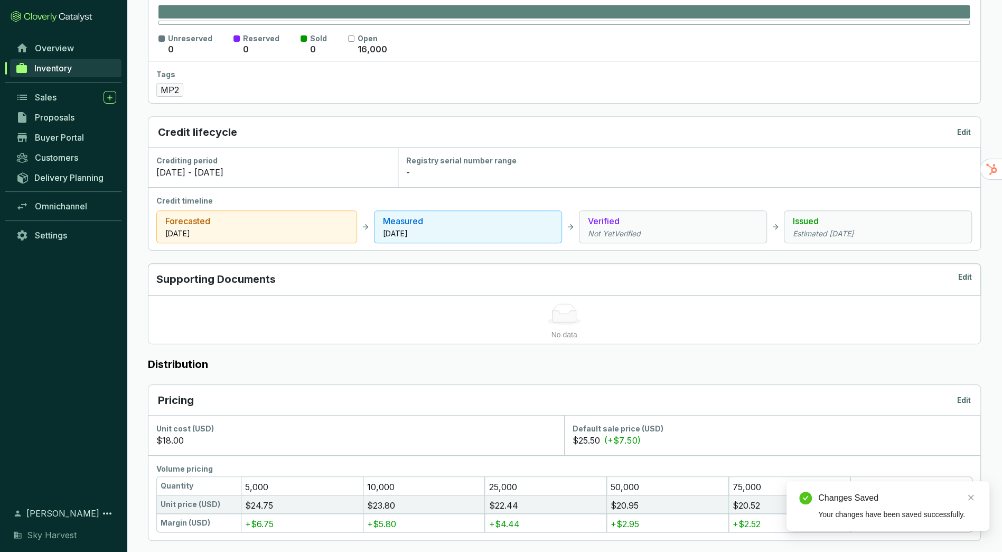
scroll to position [266, 0]
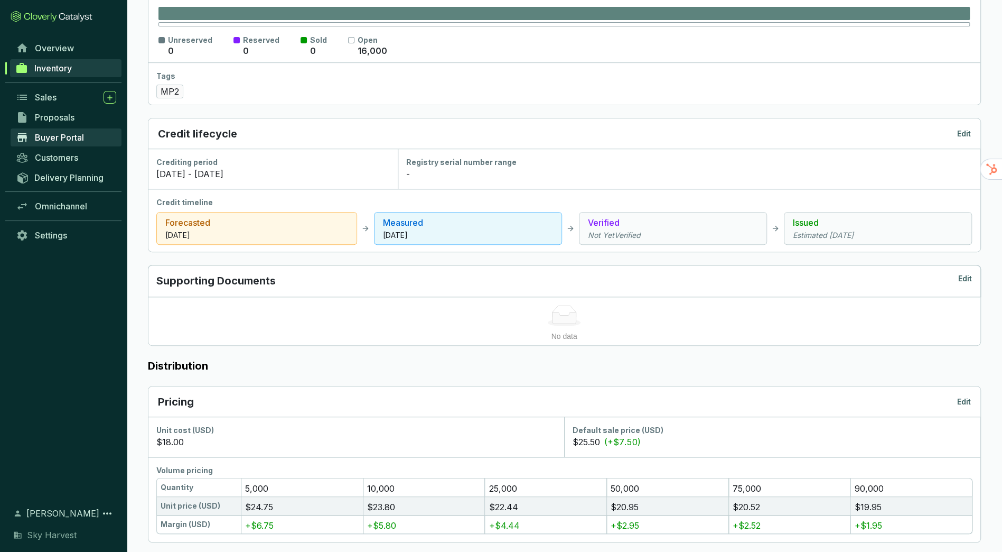
click at [56, 129] on link "Buyer Portal" at bounding box center [66, 137] width 111 height 18
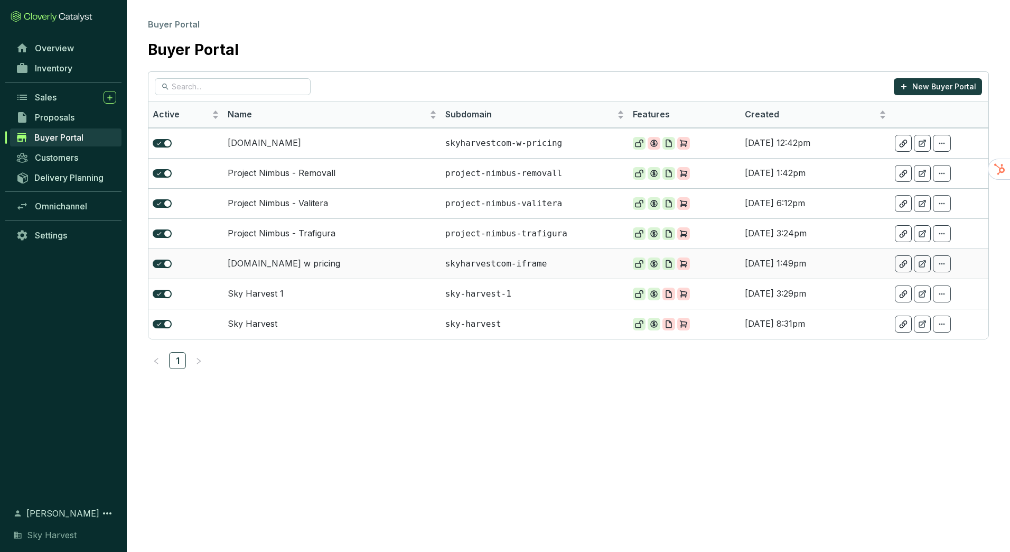
click at [295, 263] on td "[DOMAIN_NAME] w pricing" at bounding box center [332, 263] width 218 height 30
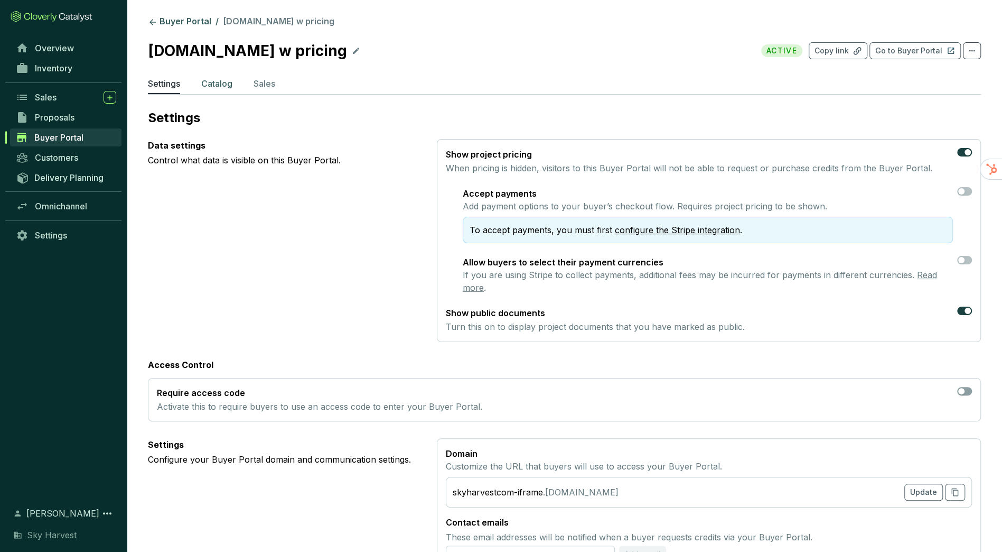
click at [221, 85] on p "Catalog" at bounding box center [216, 83] width 31 height 13
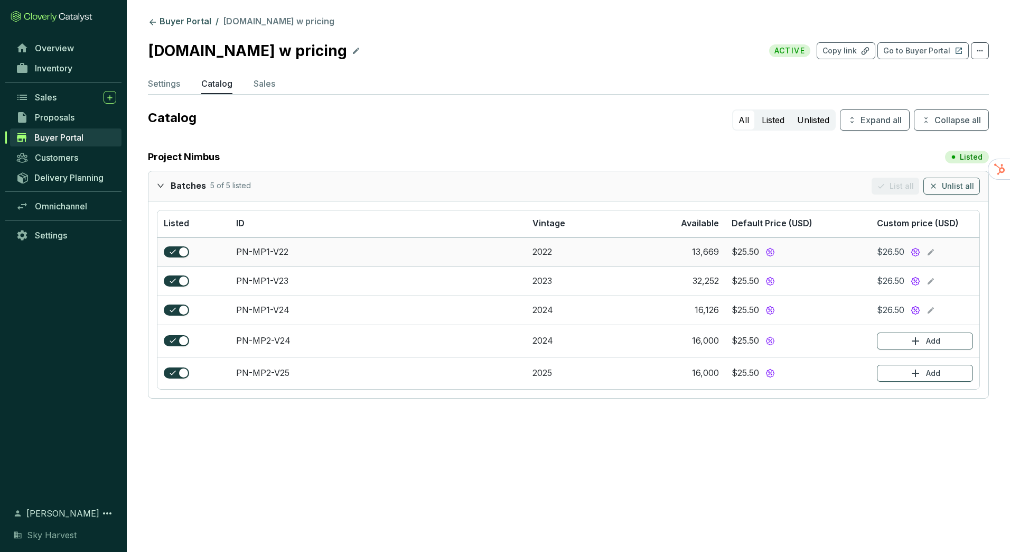
click at [932, 251] on icon at bounding box center [931, 252] width 8 height 13
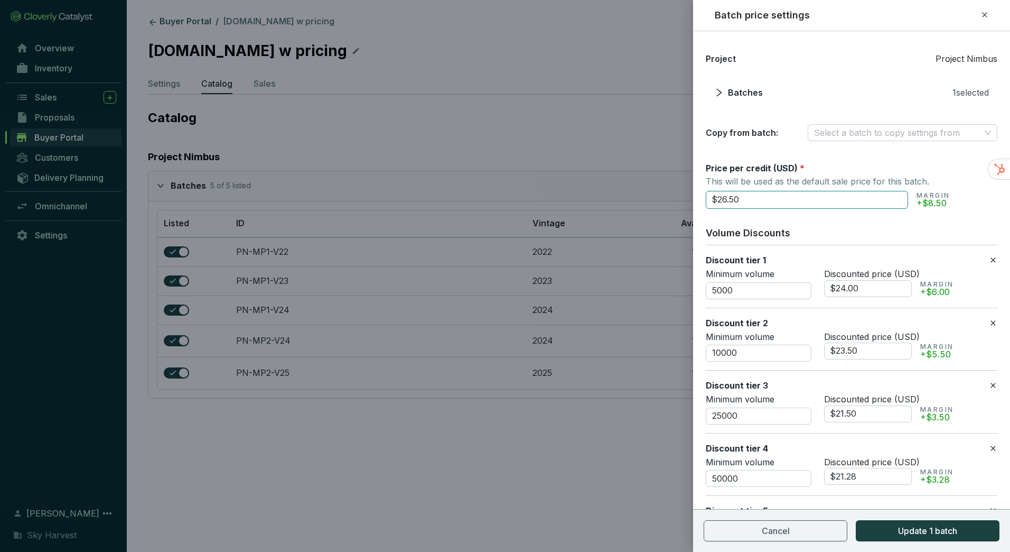
click at [723, 202] on input "$26.50" at bounding box center [807, 200] width 202 height 18
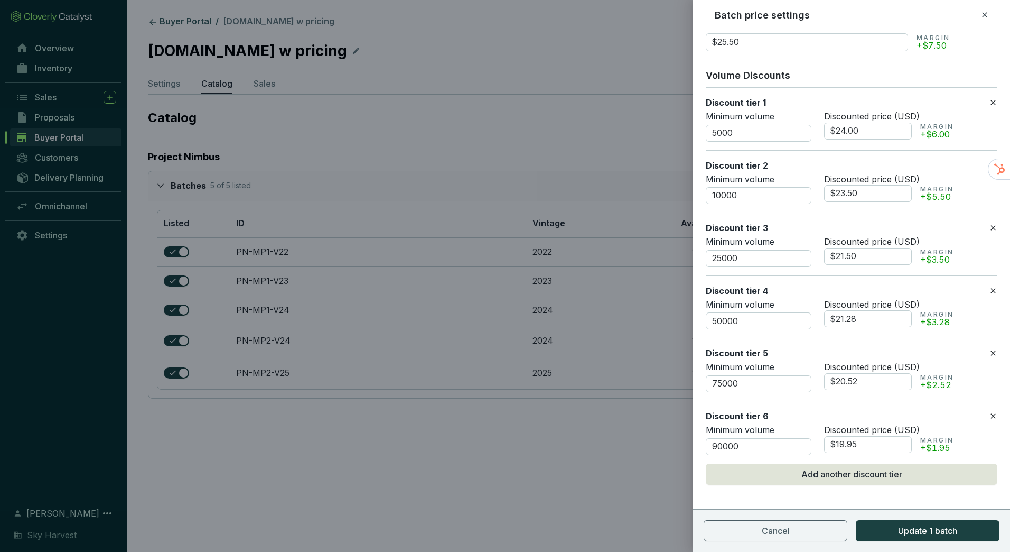
scroll to position [161, 0]
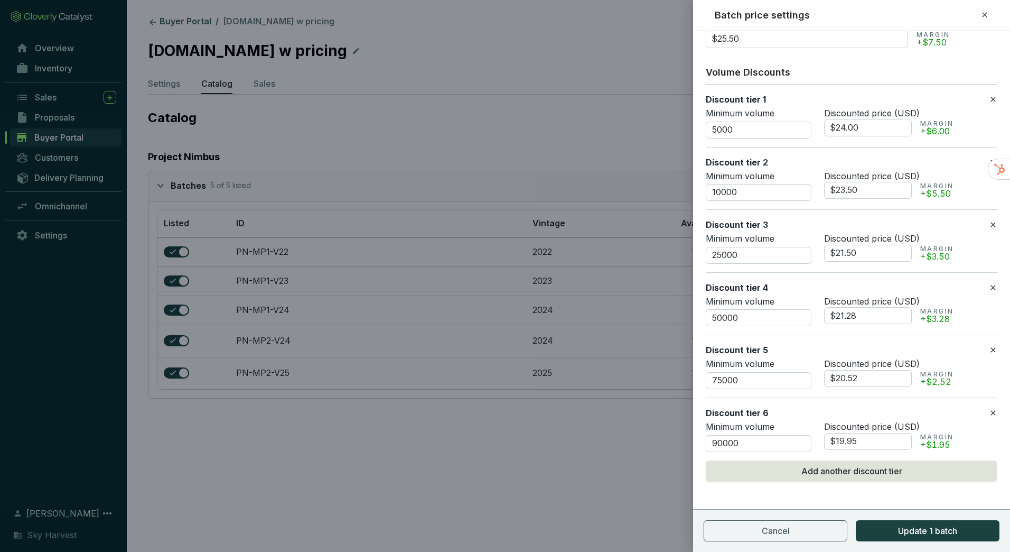
type input "$25.50"
click at [855, 122] on input "$24.00" at bounding box center [868, 127] width 88 height 17
type input "$24.75"
type input "$23.80"
type input "$22.44"
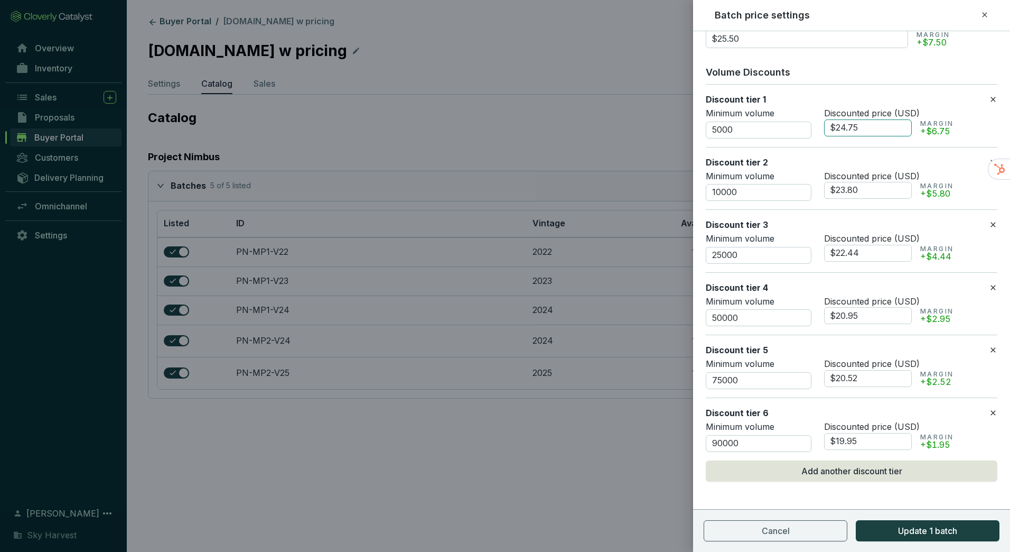
type input "$20.95"
click at [929, 496] on div "Project Project Nimbus Batches 1 selected Copy from batch: Select a batch to co…" at bounding box center [851, 211] width 317 height 657
click at [929, 531] on span "Update 1 batch" at bounding box center [927, 530] width 59 height 13
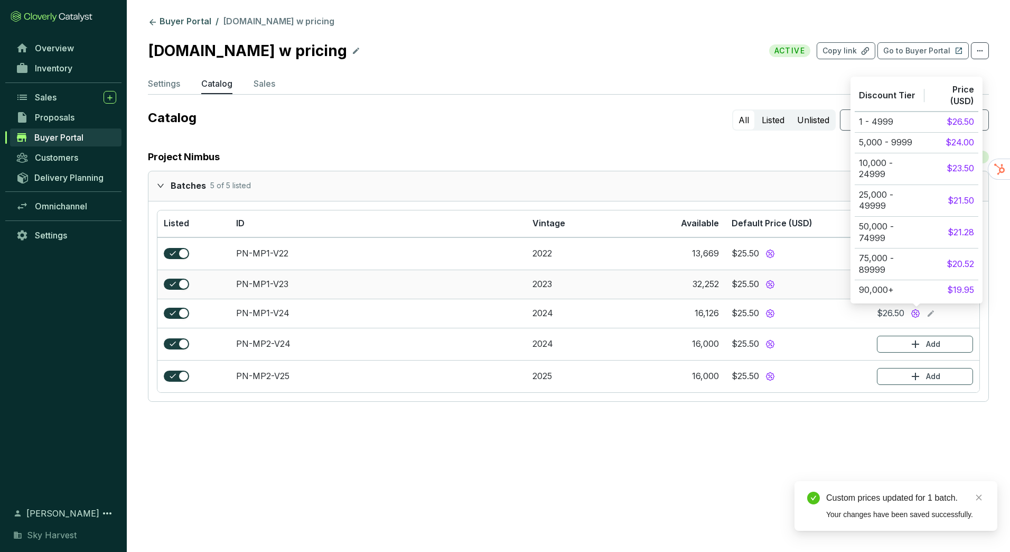
click at [929, 283] on icon at bounding box center [931, 284] width 6 height 6
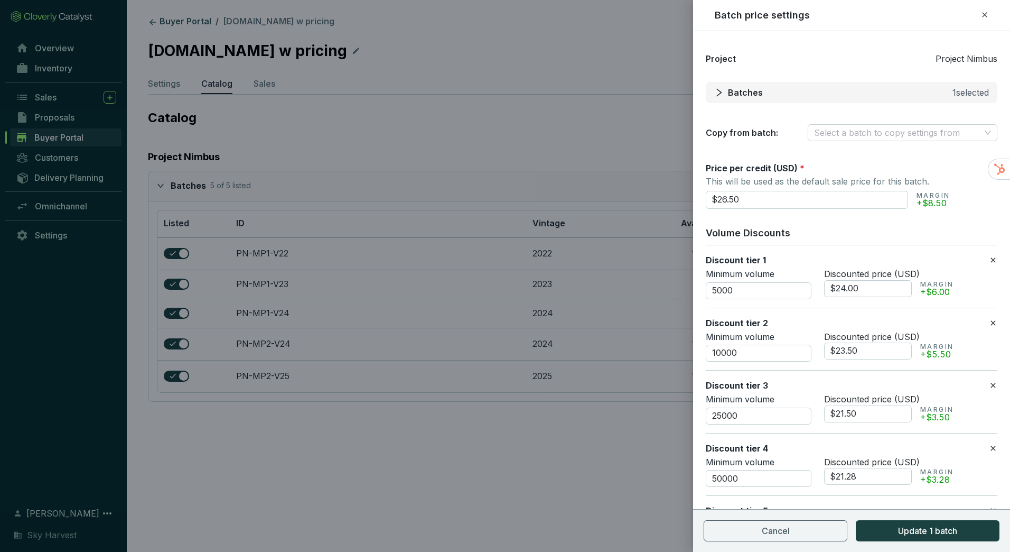
click at [718, 92] on icon "right" at bounding box center [719, 93] width 10 height 10
click at [742, 70] on section "Project Project Nimbus Batches 1 selected Copy from batch: Select a batch to co…" at bounding box center [852, 96] width 292 height 89
click at [715, 86] on div "Batches" at bounding box center [738, 92] width 49 height 13
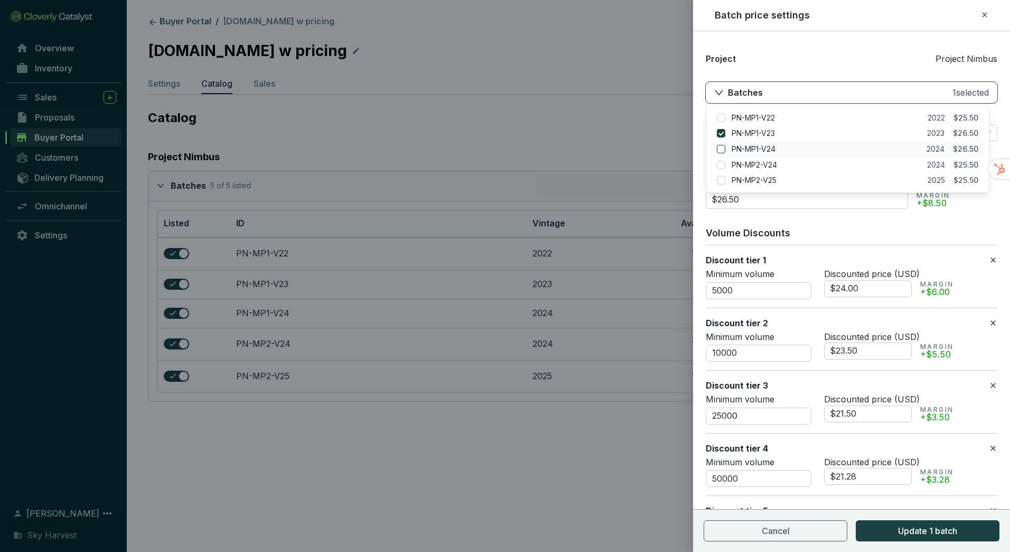
click at [720, 148] on input "checkbox" at bounding box center [721, 149] width 8 height 8
checkbox input "true"
click at [721, 166] on input "checkbox" at bounding box center [721, 165] width 8 height 8
checkbox input "true"
click at [722, 181] on input "checkbox" at bounding box center [721, 180] width 8 height 8
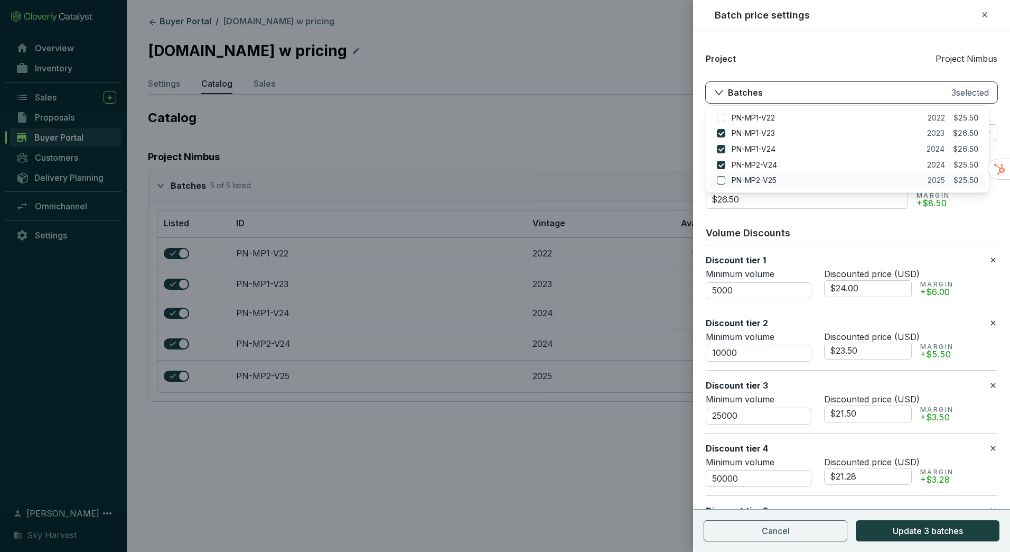
checkbox input "true"
click at [718, 116] on input "checkbox" at bounding box center [721, 118] width 8 height 8
checkbox input "true"
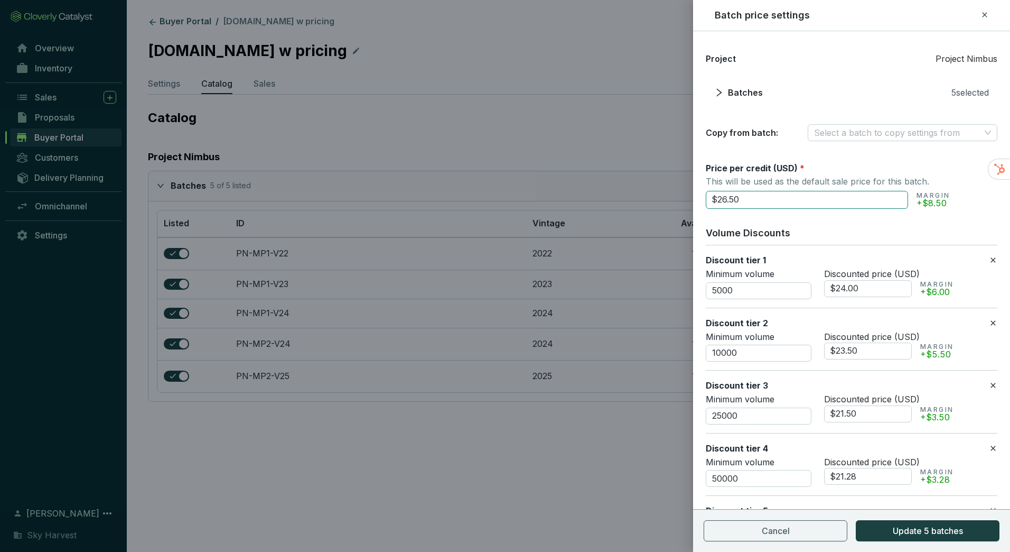
click at [725, 200] on input "$26.50" at bounding box center [807, 200] width 202 height 18
type input "$25.50"
click at [867, 293] on input "$24.00" at bounding box center [868, 288] width 88 height 17
type input "$24.75"
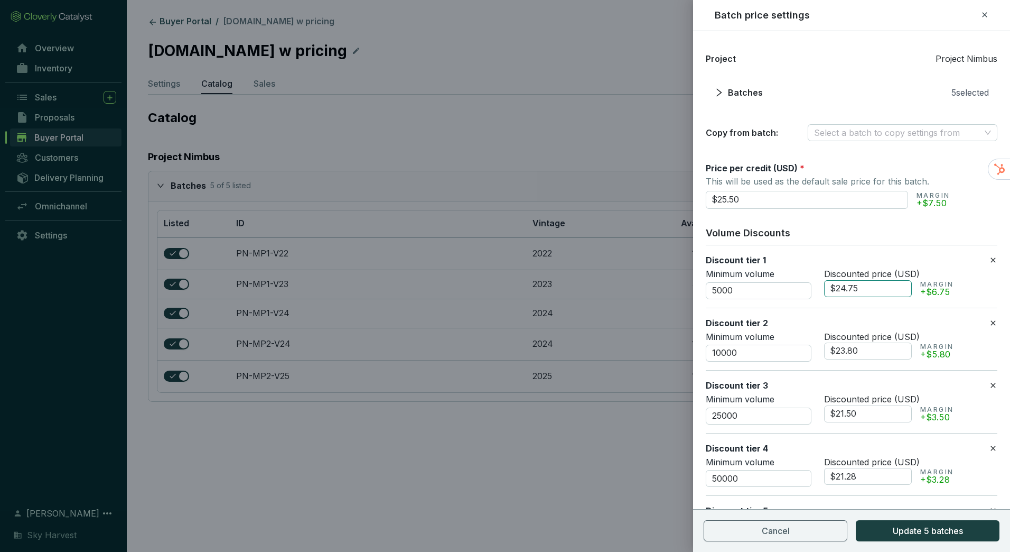
type input "$23.80"
type input "$22.44"
type input "$20.95"
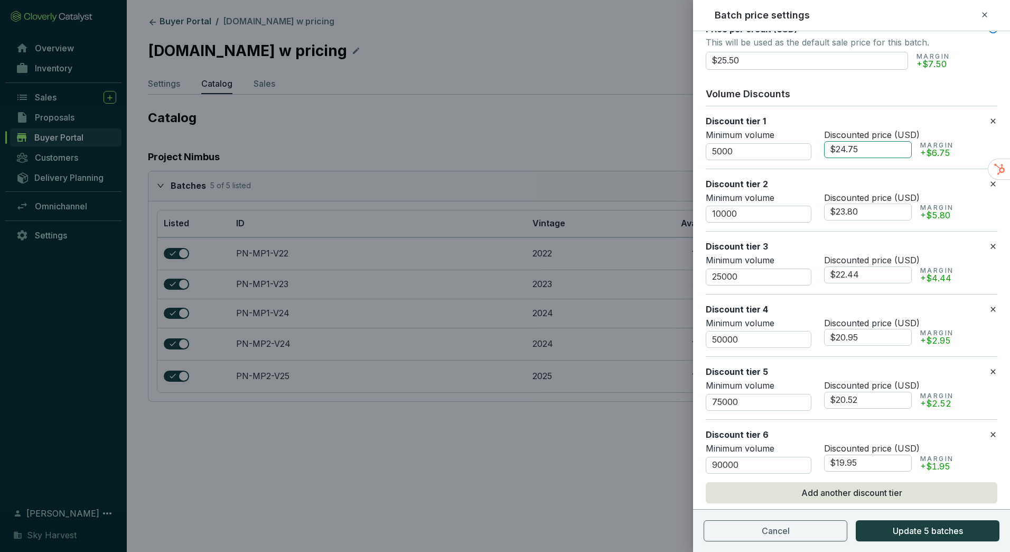
scroll to position [161, 0]
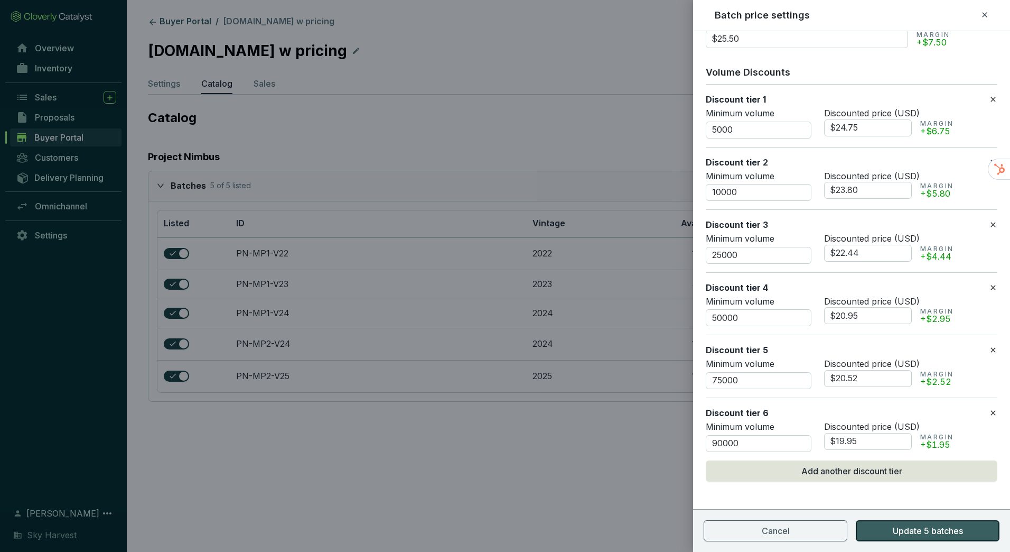
click at [913, 534] on span "Update 5 batches" at bounding box center [928, 530] width 70 height 13
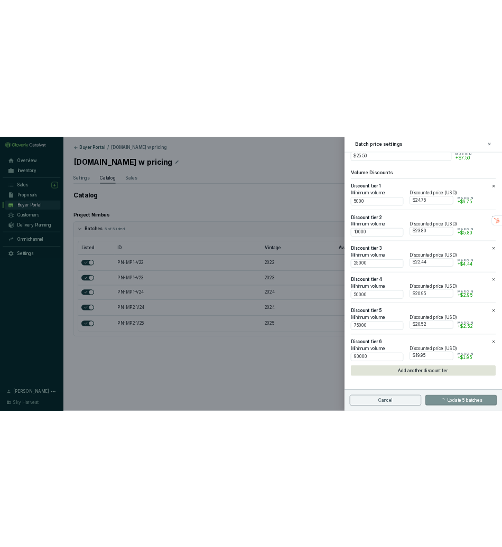
scroll to position [0, 0]
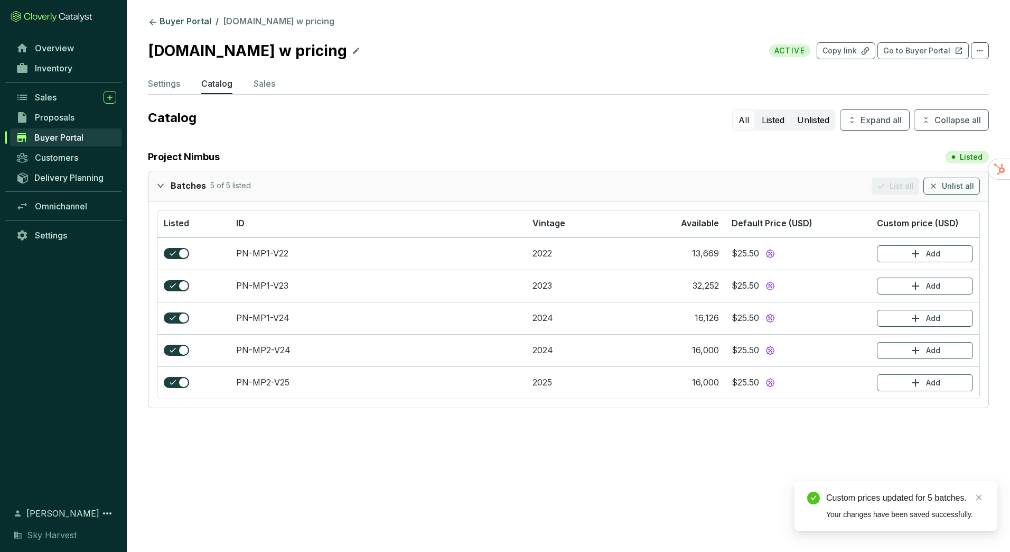
click at [784, 456] on section "Buyer Portal / skyharvest.com w pricing skyharvest.com w pricing ACTIVE Copy li…" at bounding box center [505, 276] width 1010 height 552
click at [194, 14] on section "Buyer Portal / skyharvest.com w pricing skyharvest.com w pricing ACTIVE Copy li…" at bounding box center [568, 214] width 883 height 429
click at [194, 19] on link "Buyer Portal" at bounding box center [180, 22] width 68 height 13
